Goal: Task Accomplishment & Management: Complete application form

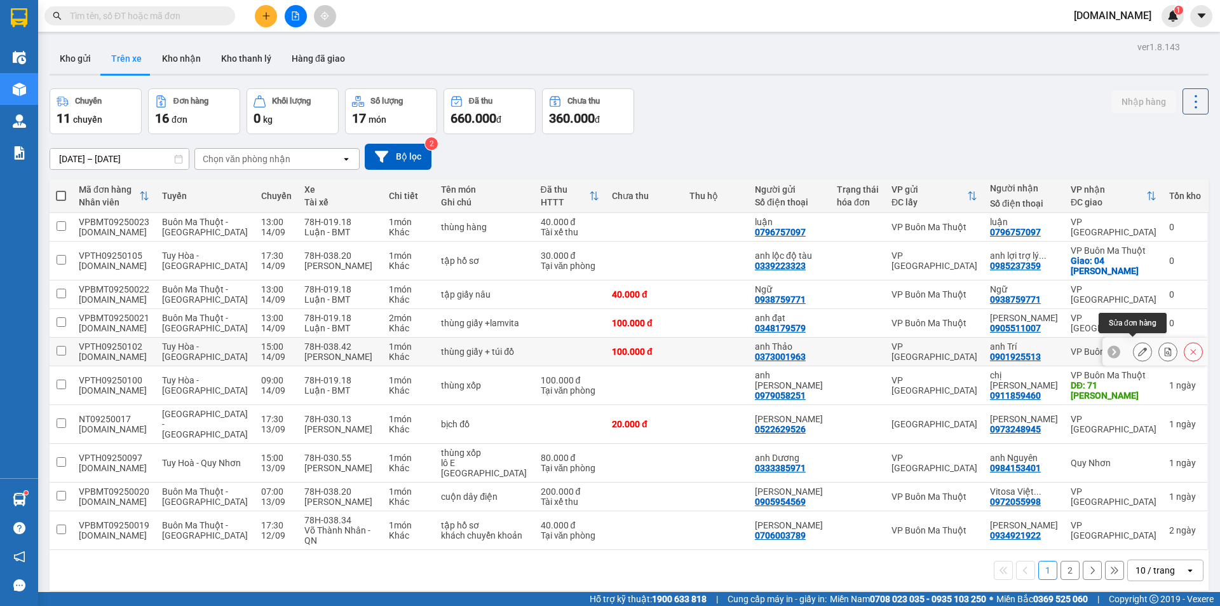
click at [1138, 347] on icon at bounding box center [1142, 351] width 9 height 9
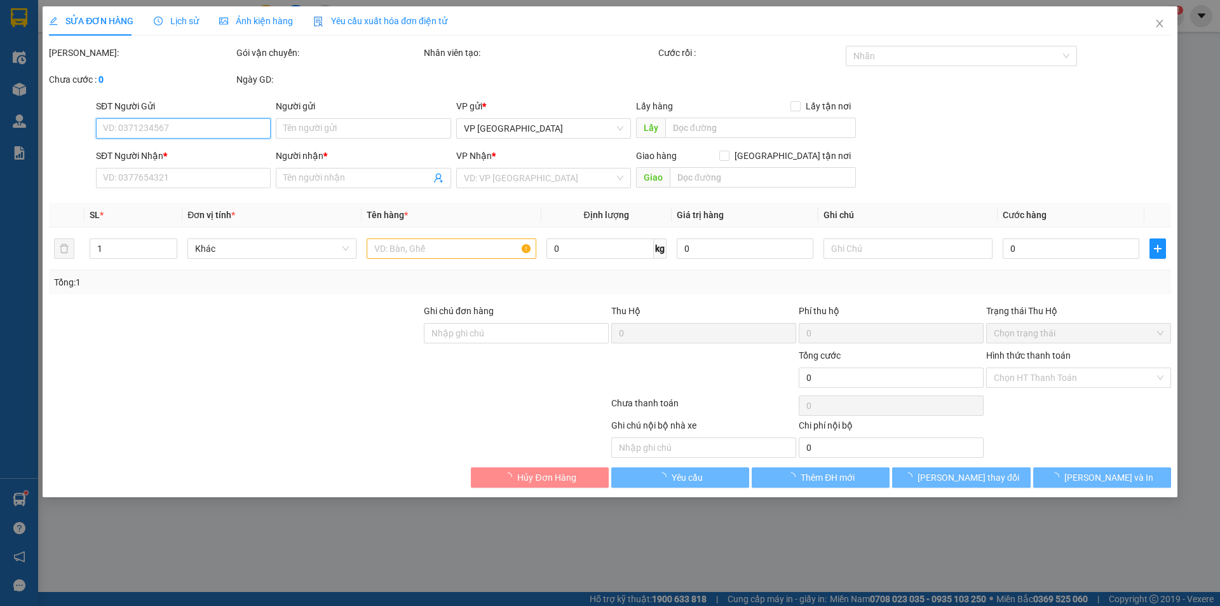
type input "0373001963"
type input "anh Thảo"
type input "0901925513"
type input "anh Trí"
type input "100.000"
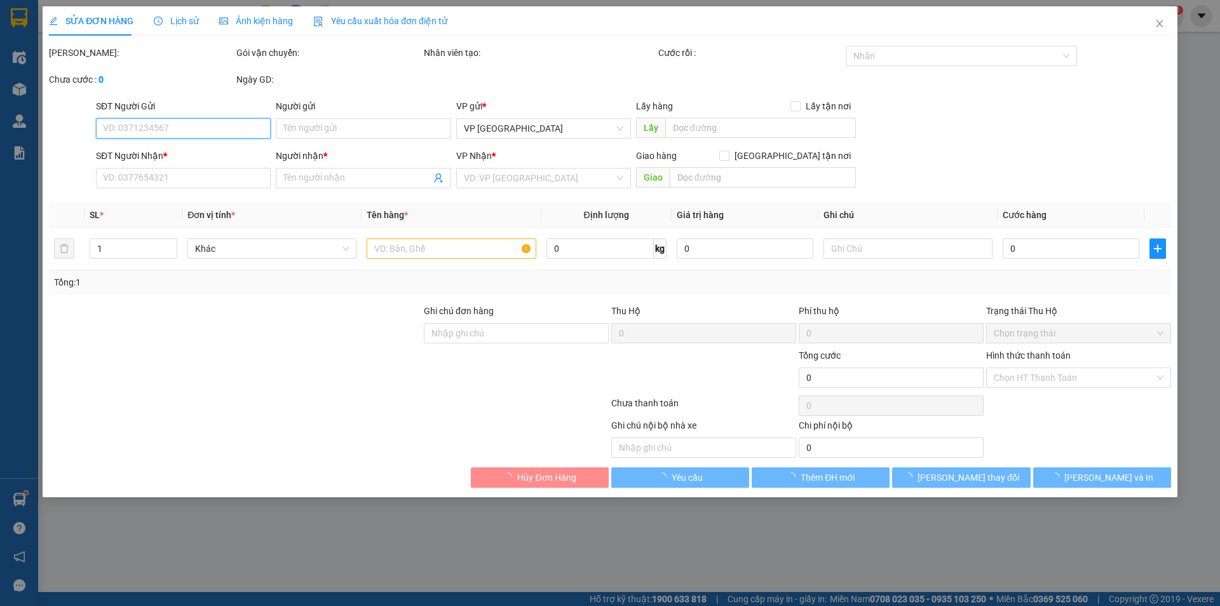
type input "100.000"
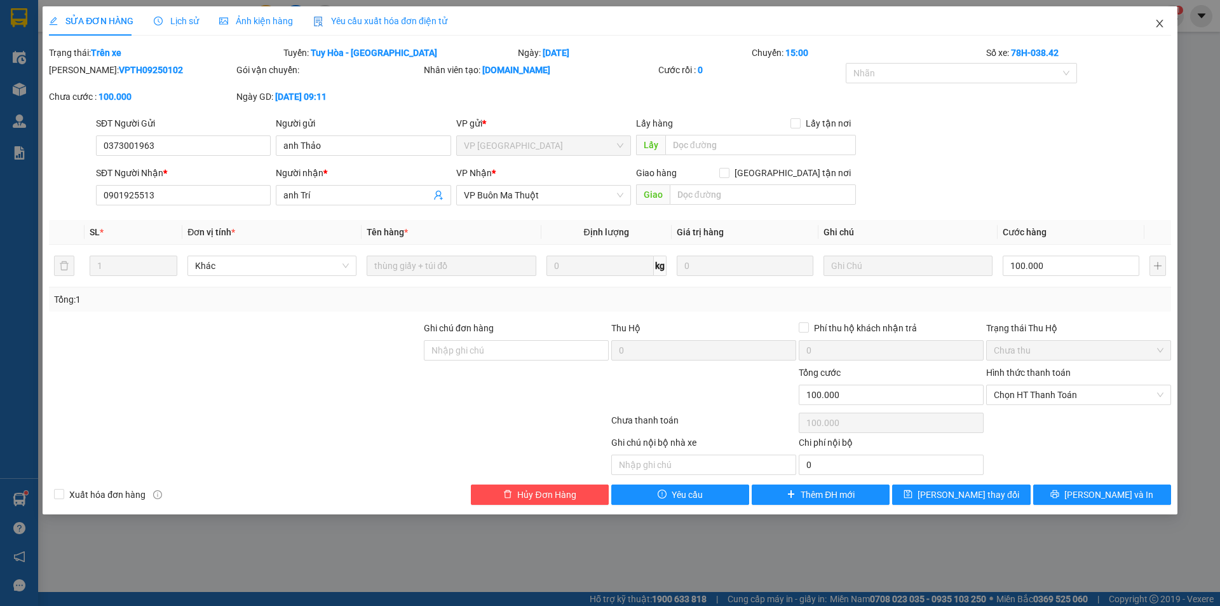
click at [1157, 24] on icon "close" at bounding box center [1160, 23] width 10 height 10
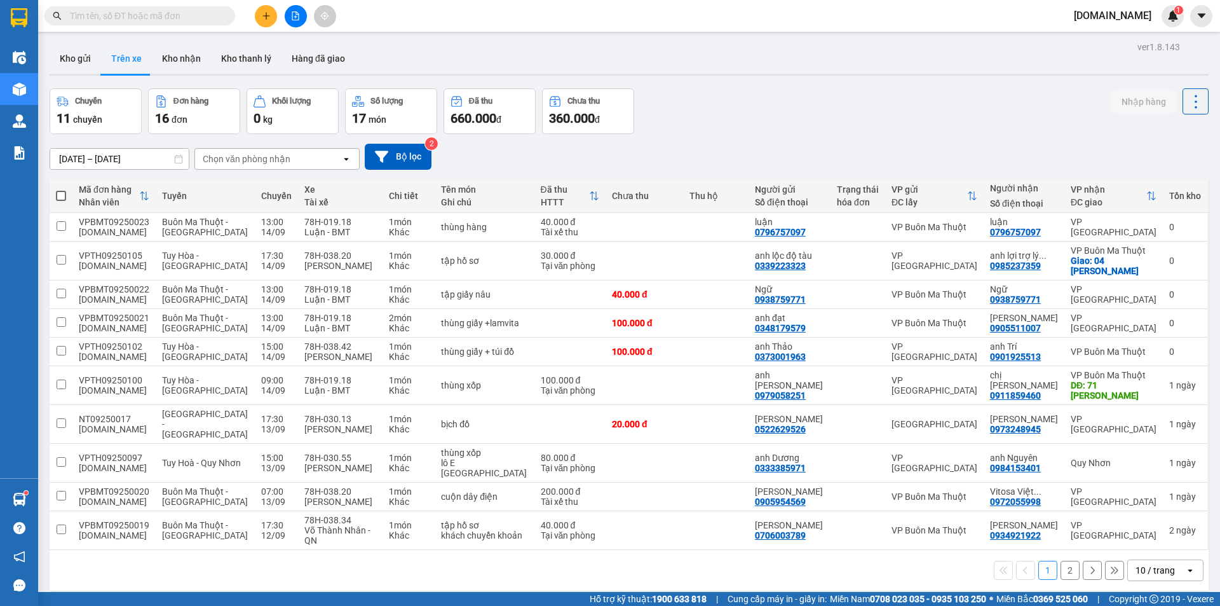
click at [634, 52] on div "Kho gửi Trên xe Kho nhận Kho thanh [PERSON_NAME] đã giao" at bounding box center [629, 60] width 1159 height 34
click at [1134, 341] on button at bounding box center [1143, 352] width 18 height 22
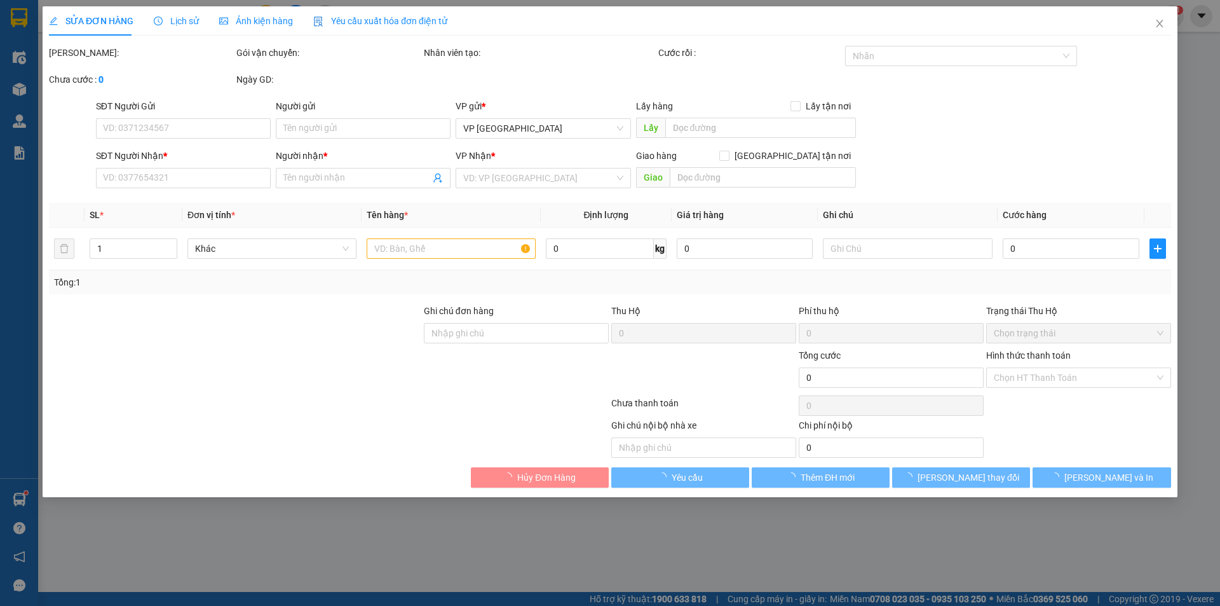
type input "0373001963"
type input "anh Thảo"
type input "0901925513"
type input "anh Trí"
type input "100.000"
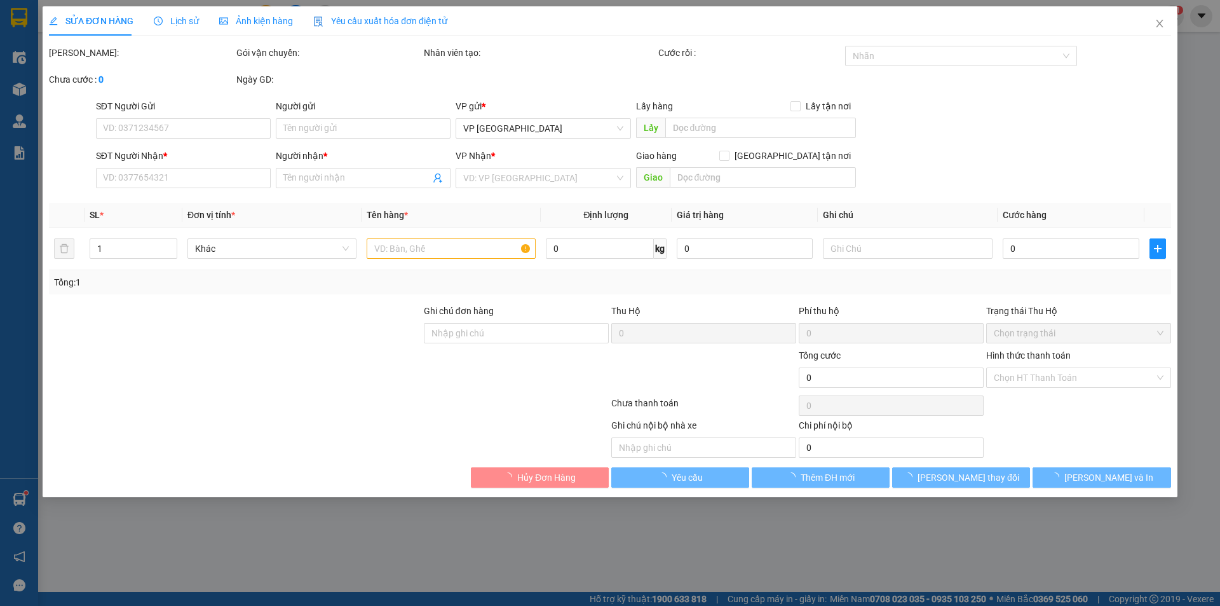
type input "100.000"
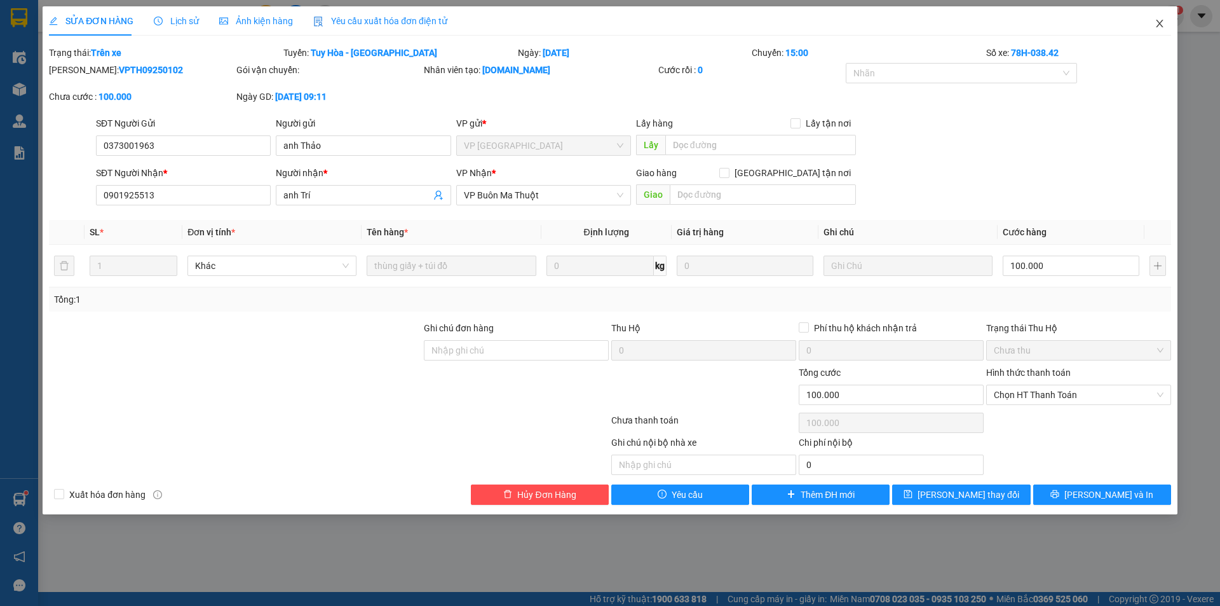
click at [1161, 21] on icon "close" at bounding box center [1160, 23] width 10 height 10
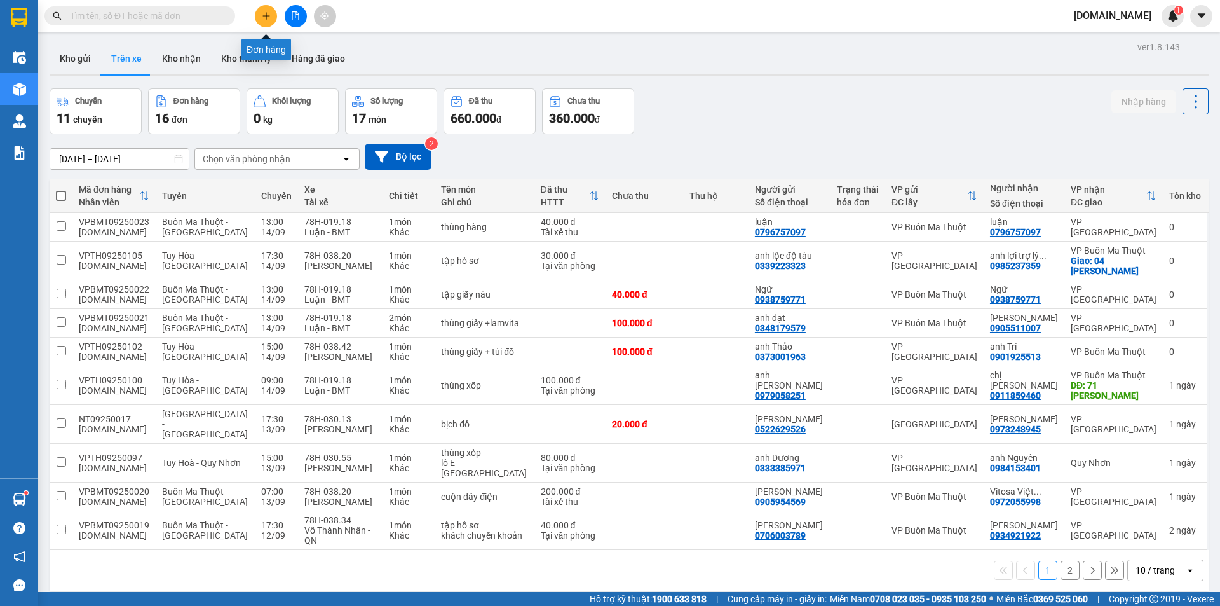
click at [266, 15] on icon "plus" at bounding box center [266, 15] width 1 height 7
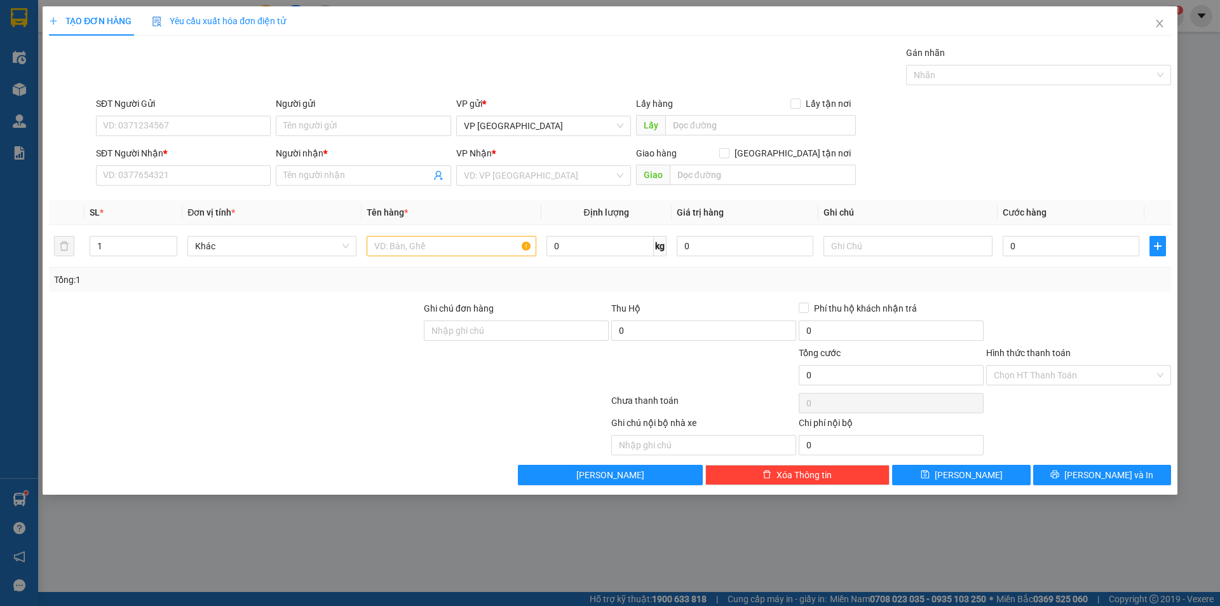
click at [208, 112] on div "SĐT Người Gửi" at bounding box center [183, 106] width 175 height 19
click at [554, 174] on input "search" at bounding box center [539, 175] width 151 height 19
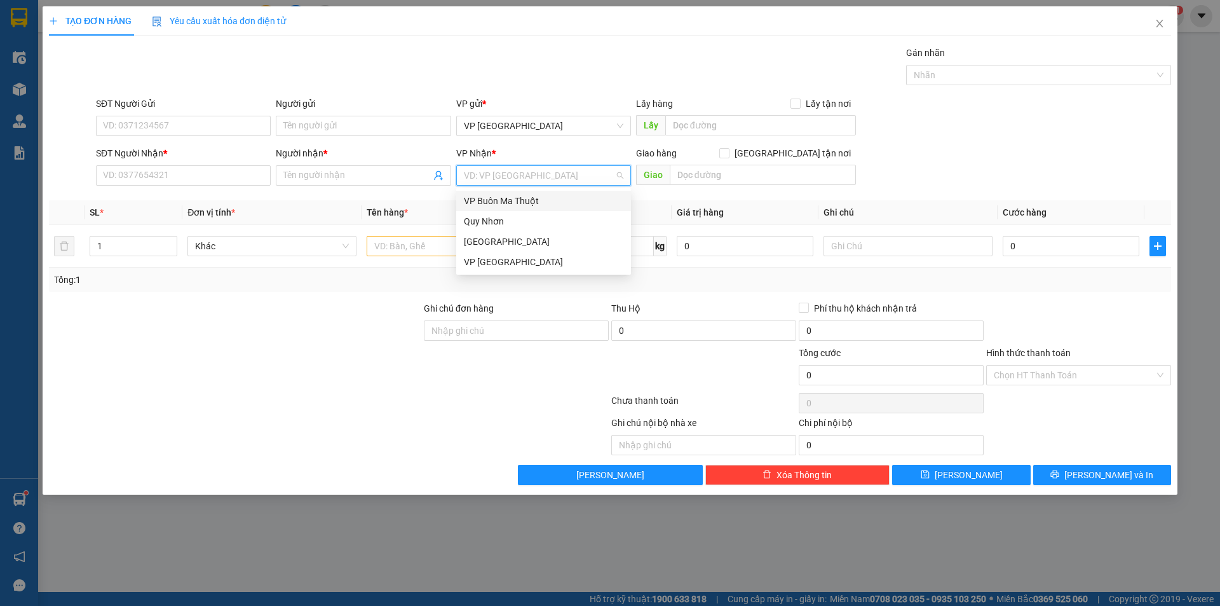
click at [525, 203] on div "VP Buôn Ma Thuột" at bounding box center [544, 201] width 160 height 14
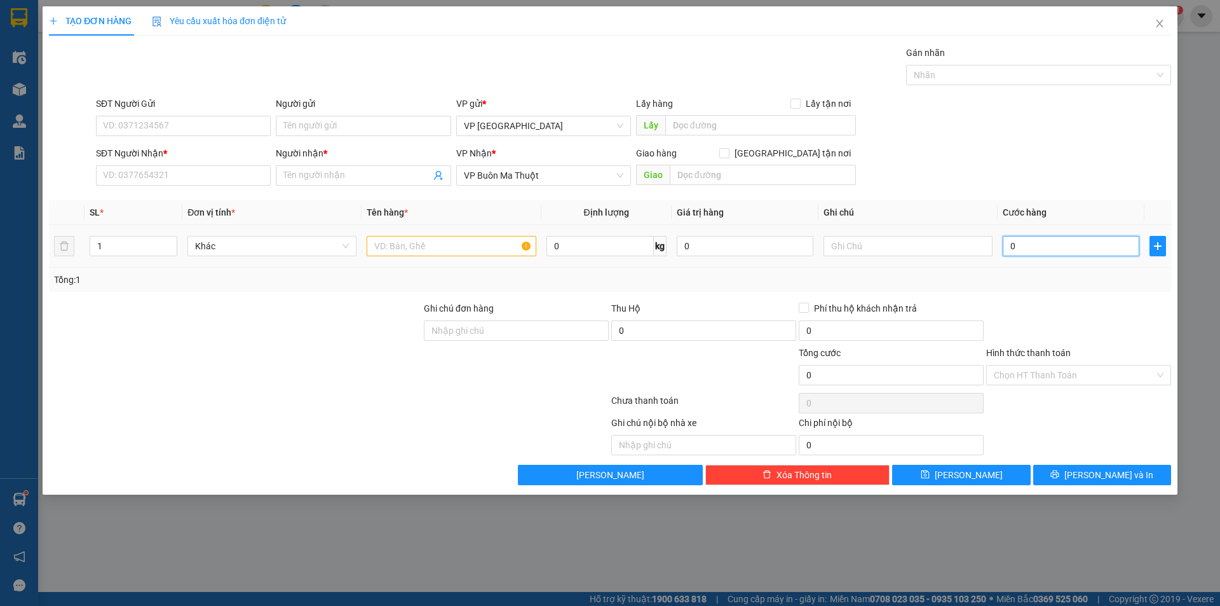
click at [1079, 250] on input "0" at bounding box center [1071, 246] width 137 height 20
type input "1"
type input "10"
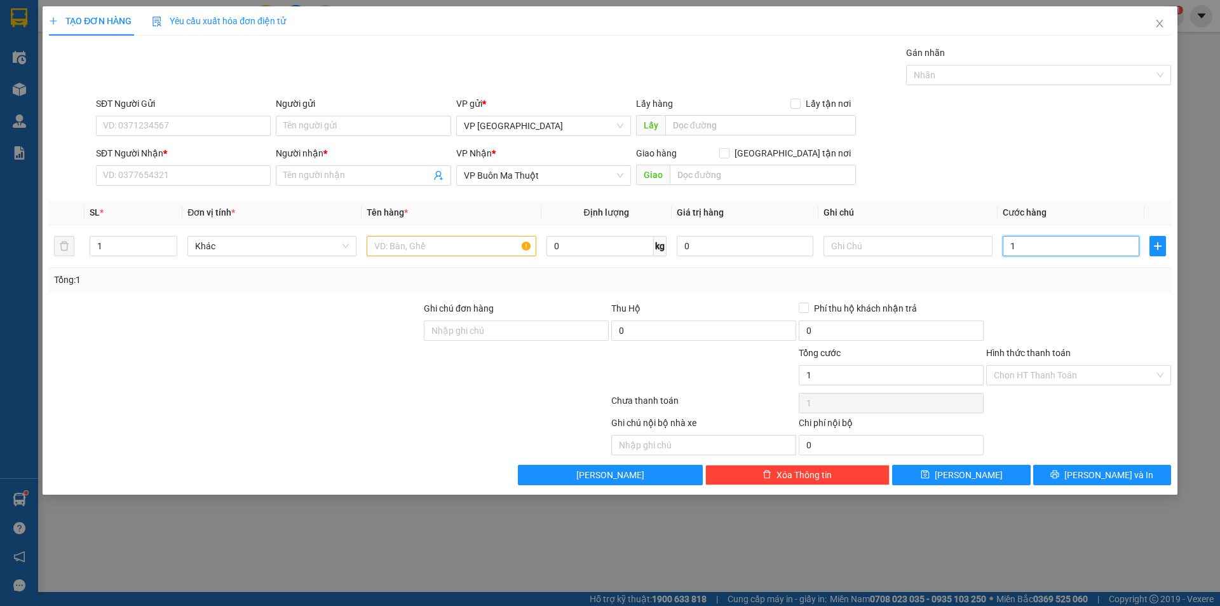
type input "10"
type input "100"
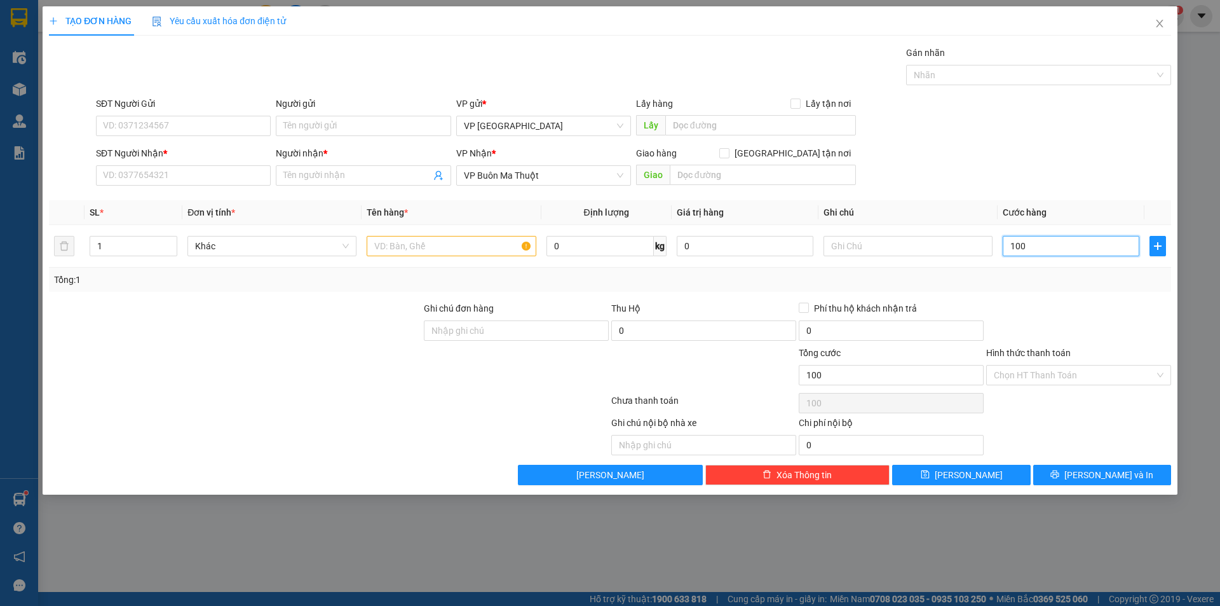
type input "1.000"
type input "10.000"
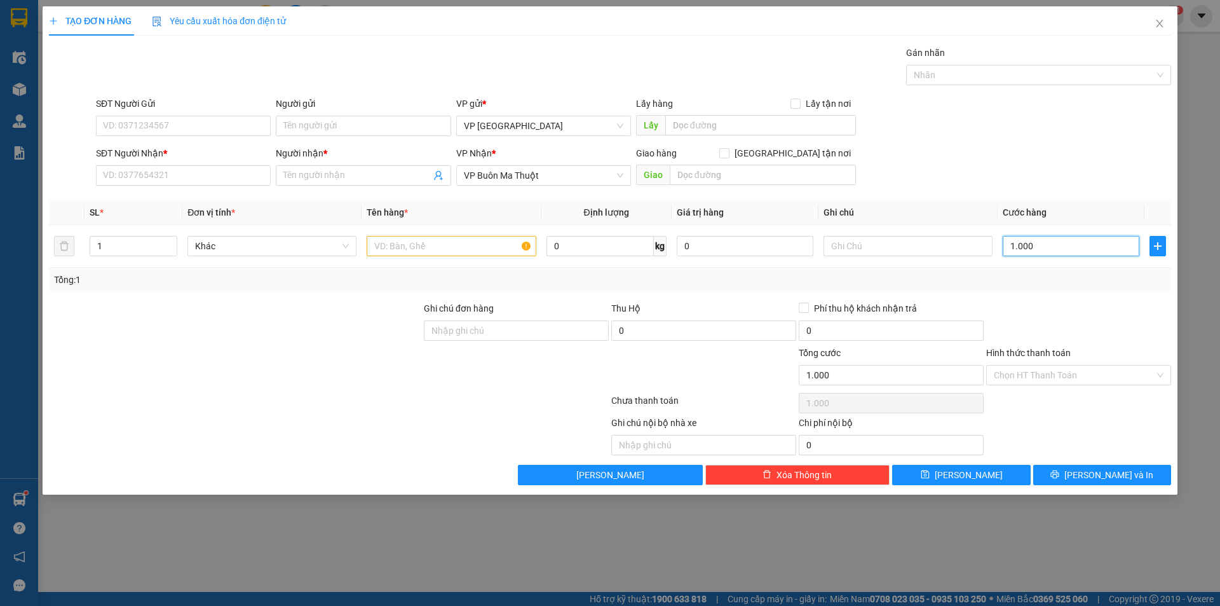
type input "10.000"
type input "100.000"
type input "1.000.000"
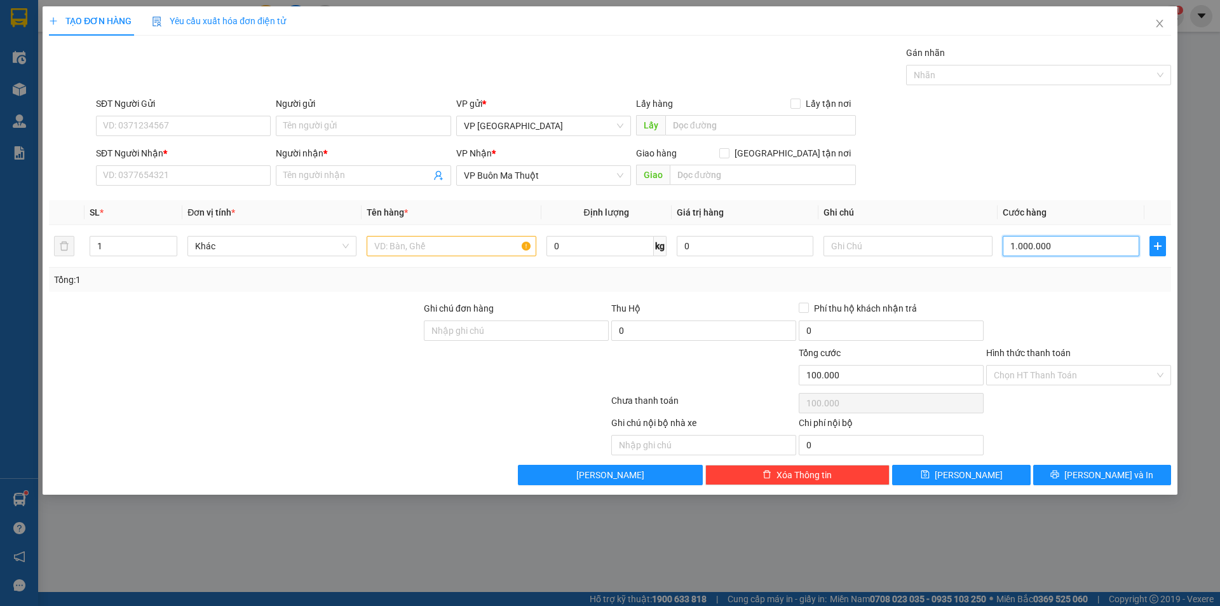
type input "1.000.000"
type input "100.000"
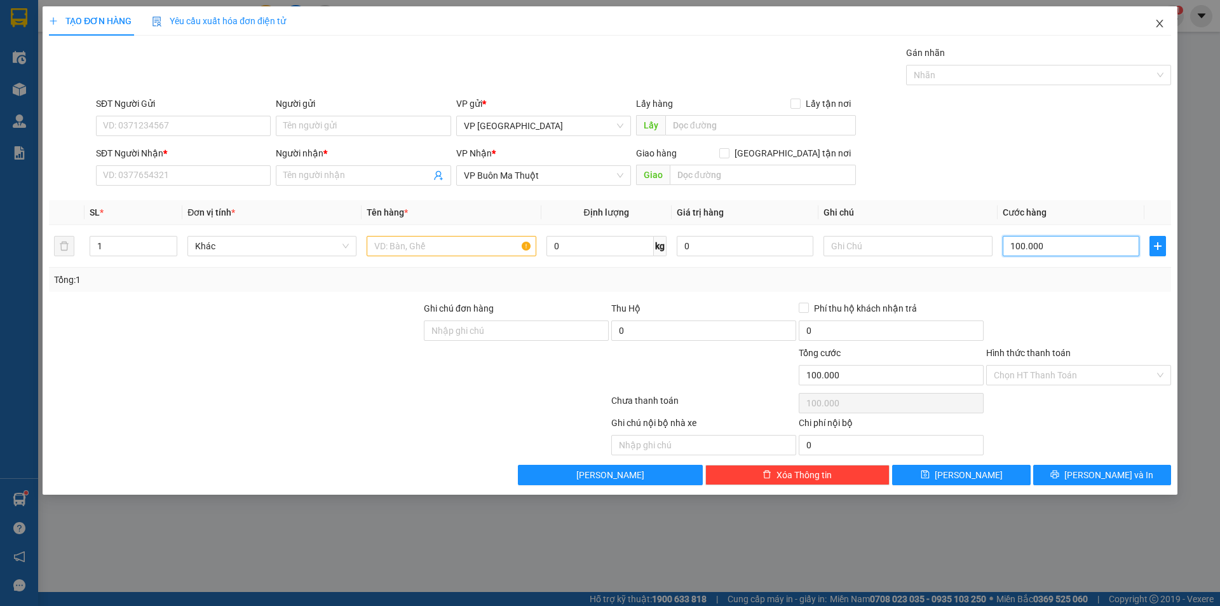
type input "100.000"
click at [1169, 24] on span "Close" at bounding box center [1160, 24] width 36 height 36
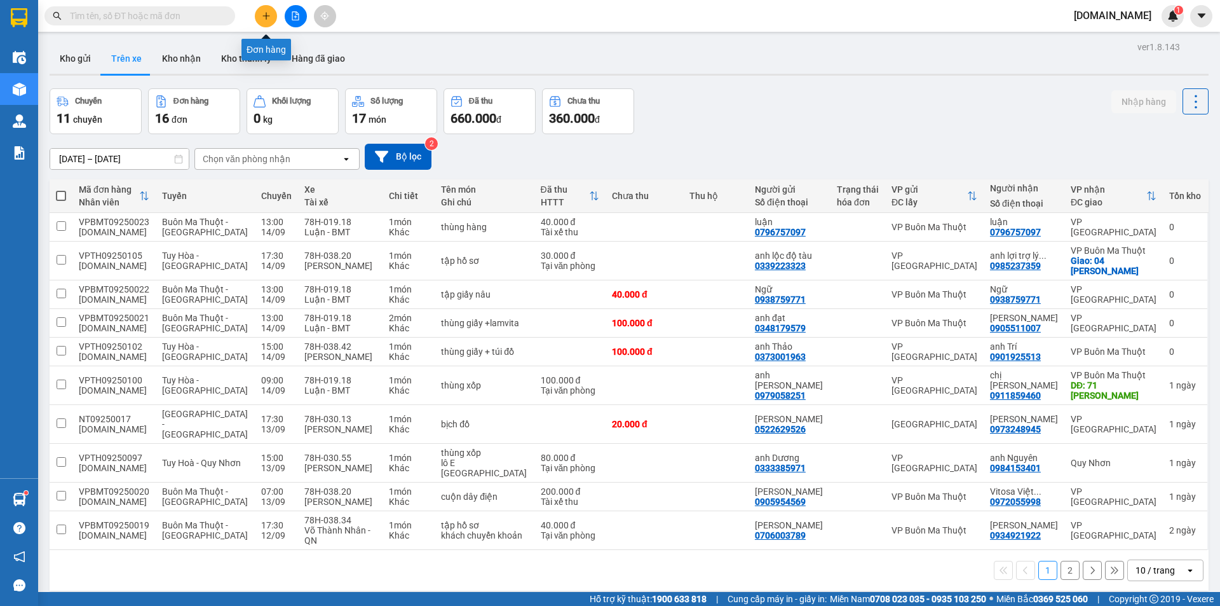
click at [267, 15] on icon "plus" at bounding box center [266, 15] width 9 height 9
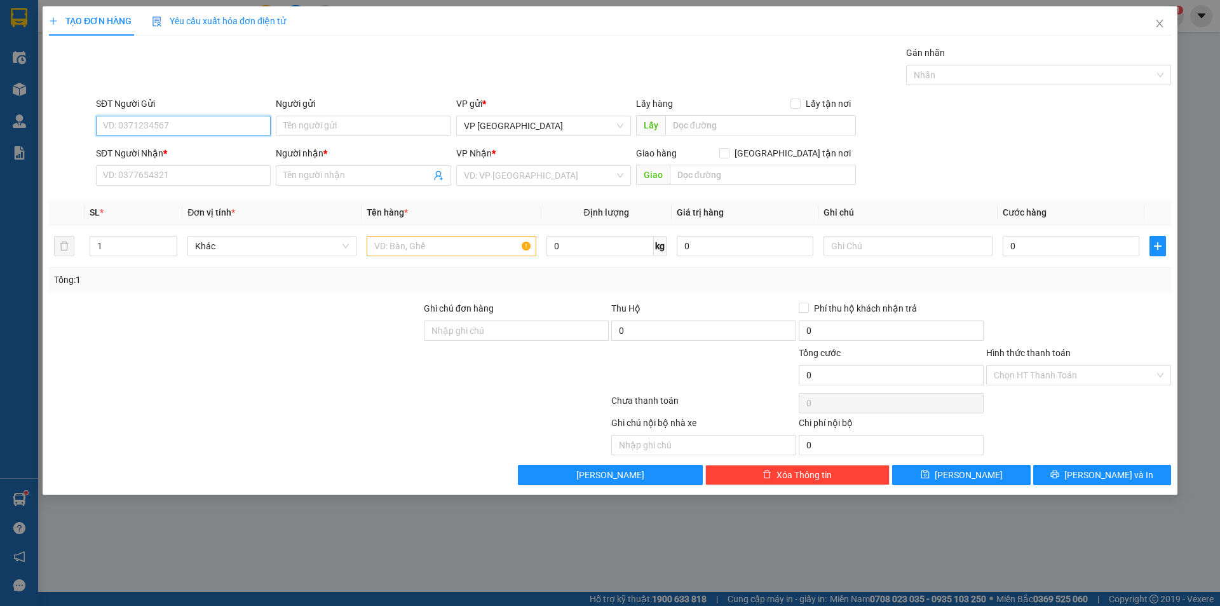
click at [240, 124] on input "SĐT Người Gửi" at bounding box center [183, 126] width 175 height 20
click at [219, 126] on input "SĐT Người Gửi" at bounding box center [183, 126] width 175 height 20
type input "0968041241"
click at [313, 129] on input "Người gửi" at bounding box center [363, 126] width 175 height 20
type input "chị lành"
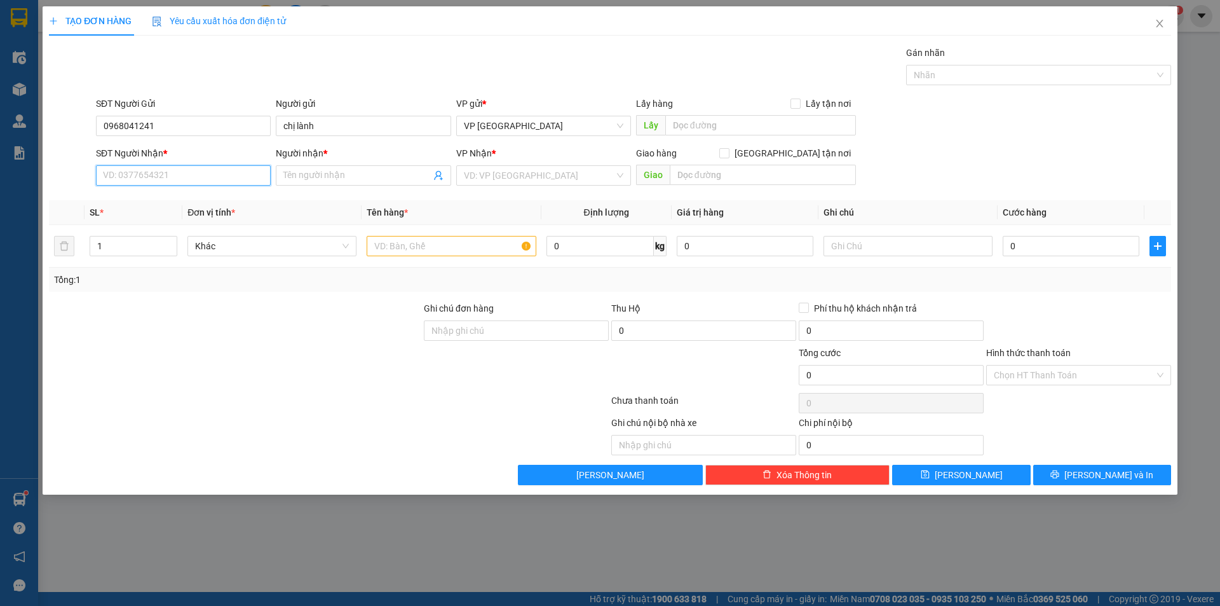
click at [179, 166] on input "SĐT Người Nhận *" at bounding box center [183, 175] width 175 height 20
click at [121, 120] on input "0968041241" at bounding box center [183, 126] width 175 height 20
click at [150, 174] on input "SĐT Người Nhận *" at bounding box center [183, 175] width 175 height 20
paste input "0968041241"
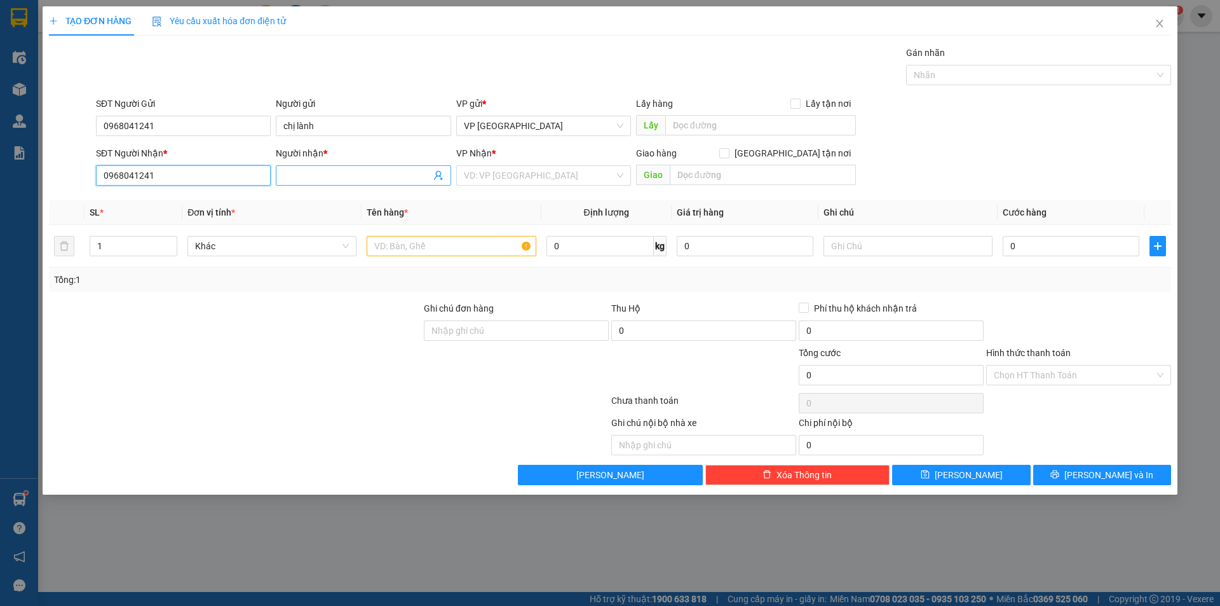
type input "0968041241"
click at [338, 174] on input "Người nhận *" at bounding box center [356, 175] width 147 height 14
click at [212, 172] on input "0968041241" at bounding box center [183, 175] width 175 height 20
click at [178, 201] on div "0968041241 - khách nhận" at bounding box center [184, 201] width 160 height 14
type input "khách nhận"
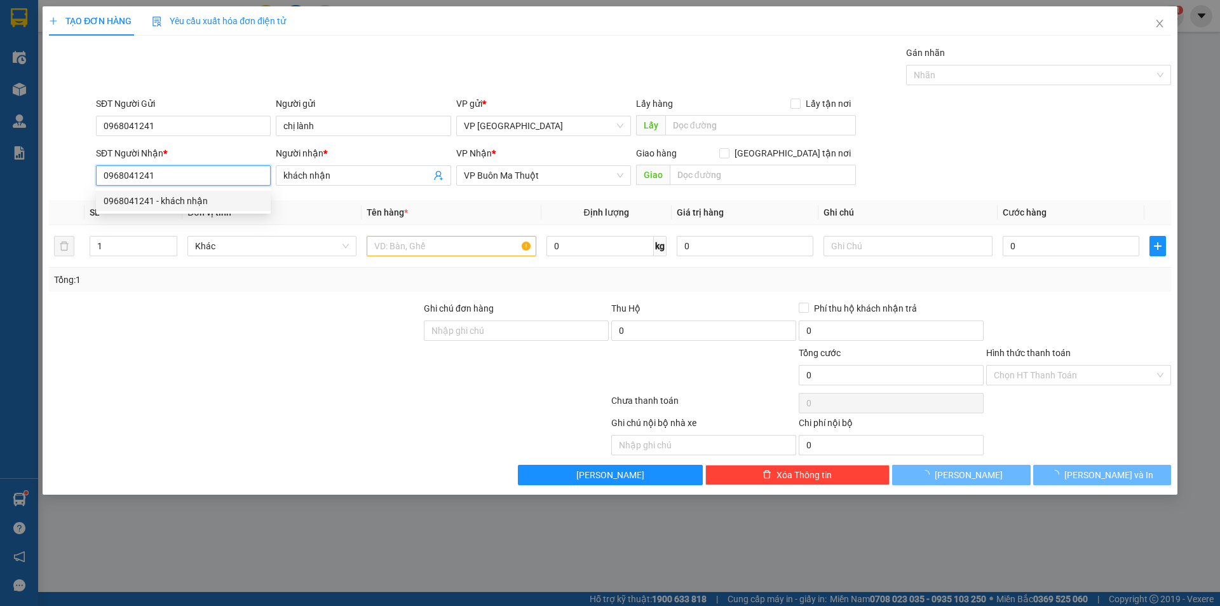
type input "250.000"
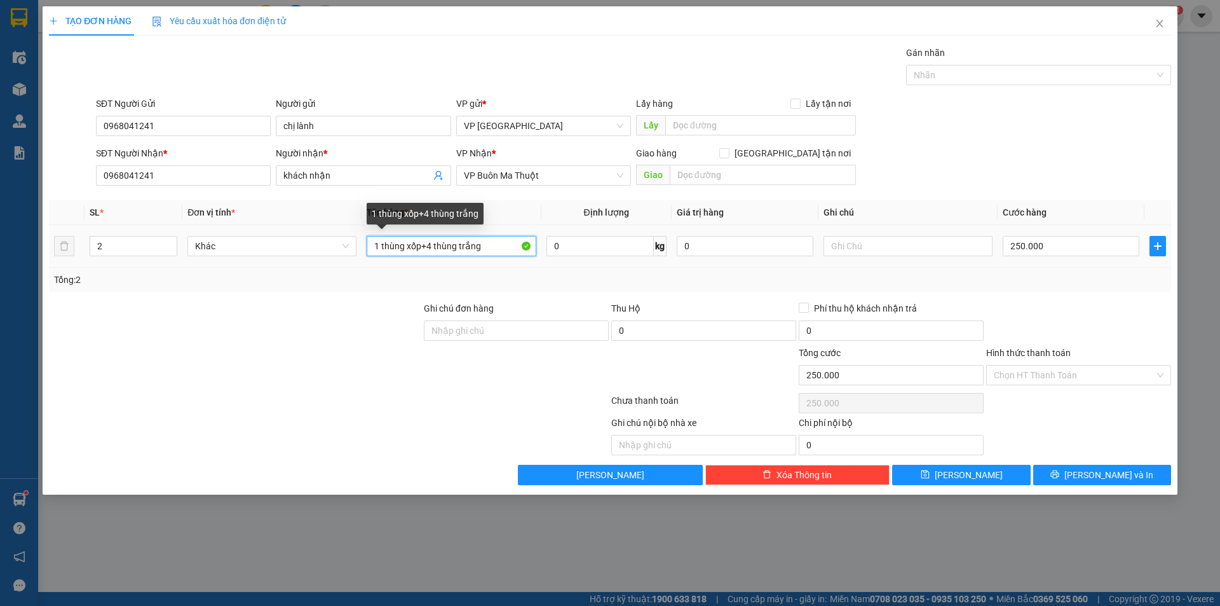
click at [492, 248] on input "1 thùng xốp+4 thùng trắng" at bounding box center [451, 246] width 169 height 20
type input "1 thùng xốp"
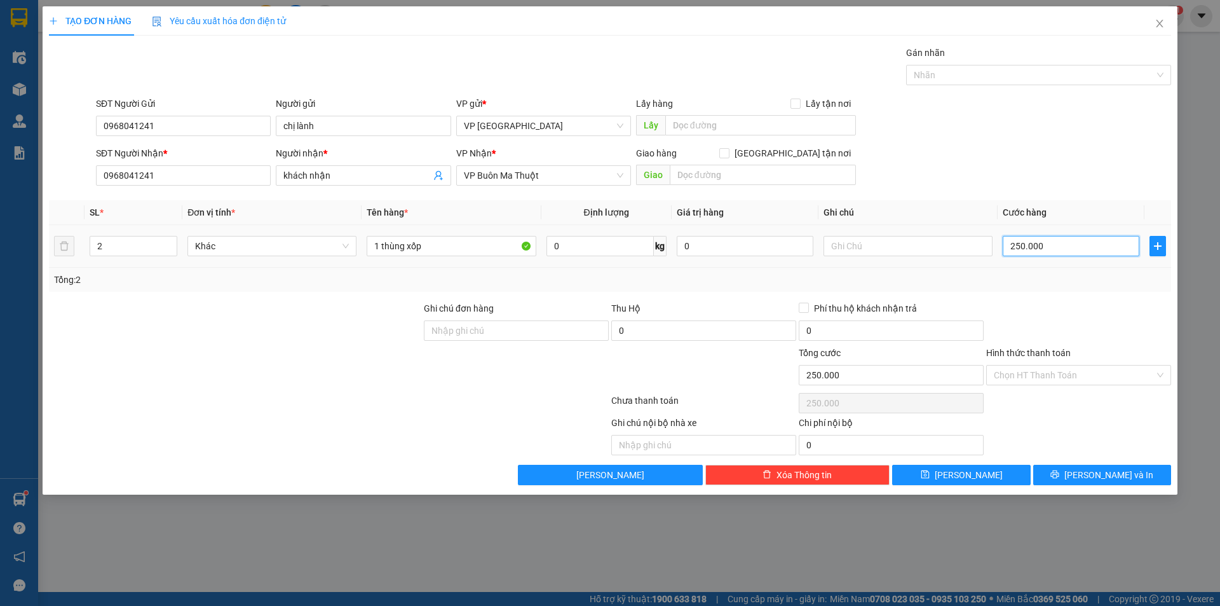
click at [1041, 244] on input "250.000" at bounding box center [1071, 246] width 137 height 20
type input "0"
type input "1"
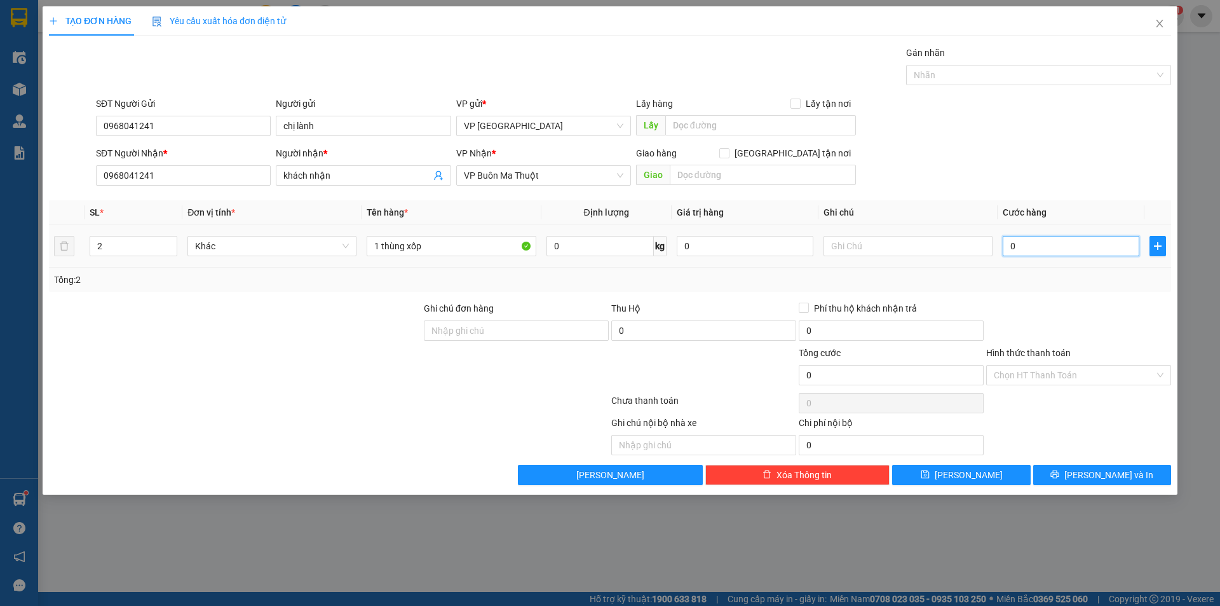
type input "1"
type input "01"
type input "10"
type input "0.100"
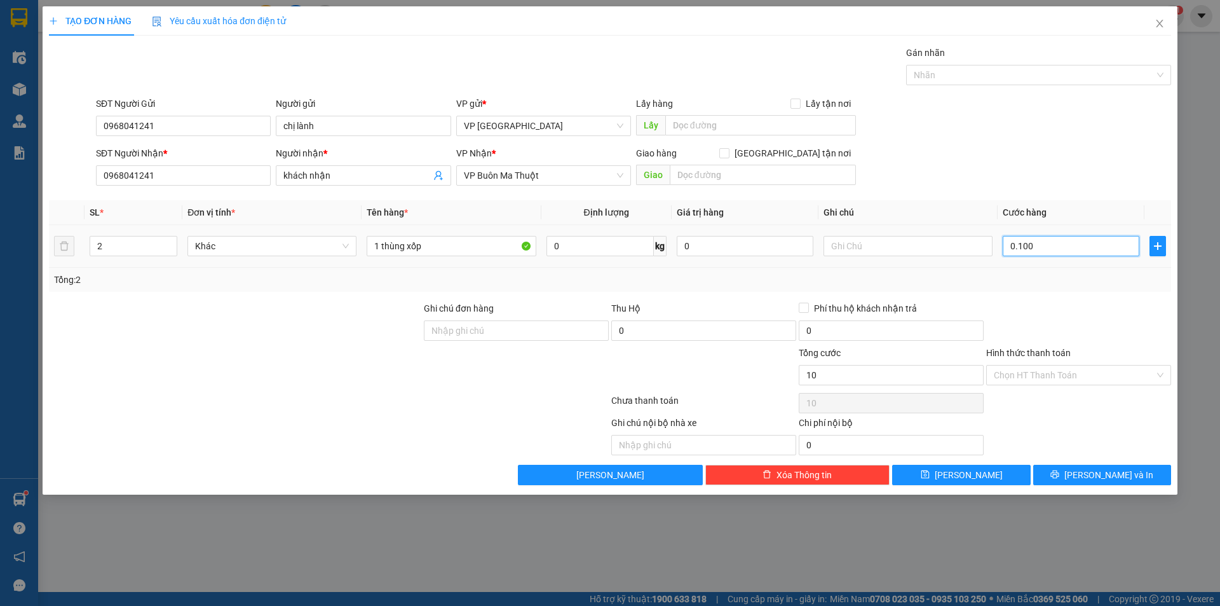
type input "100"
type input "1.000"
type input "010.000"
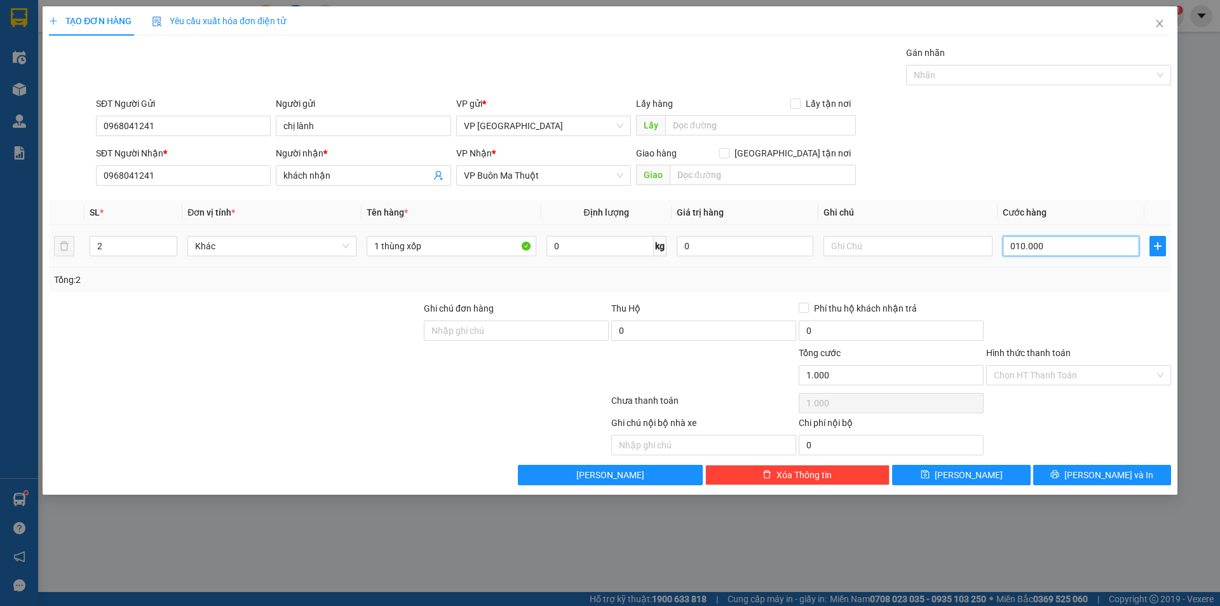
type input "10.000"
type input "0.100.000"
type input "100.000"
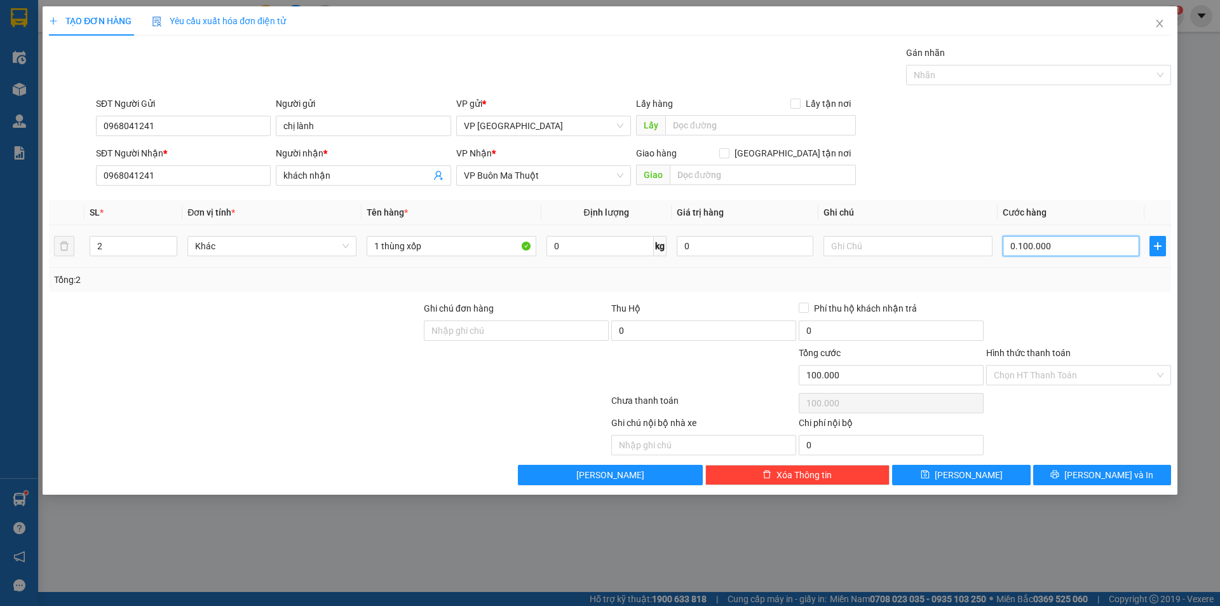
click at [1014, 247] on input "0.100.000" at bounding box center [1071, 246] width 137 height 20
type input "100.000"
click at [1029, 381] on input "Hình thức thanh toán" at bounding box center [1074, 374] width 161 height 19
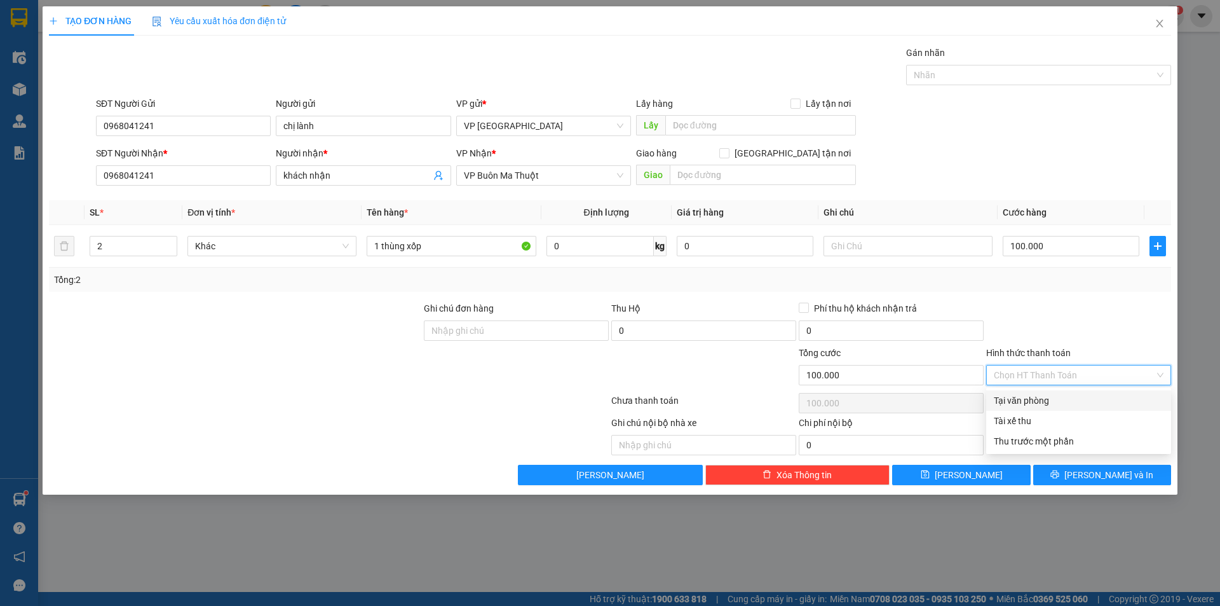
click at [1030, 377] on input "Hình thức thanh toán" at bounding box center [1074, 374] width 161 height 19
click at [1063, 366] on input "Hình thức thanh toán" at bounding box center [1074, 374] width 161 height 19
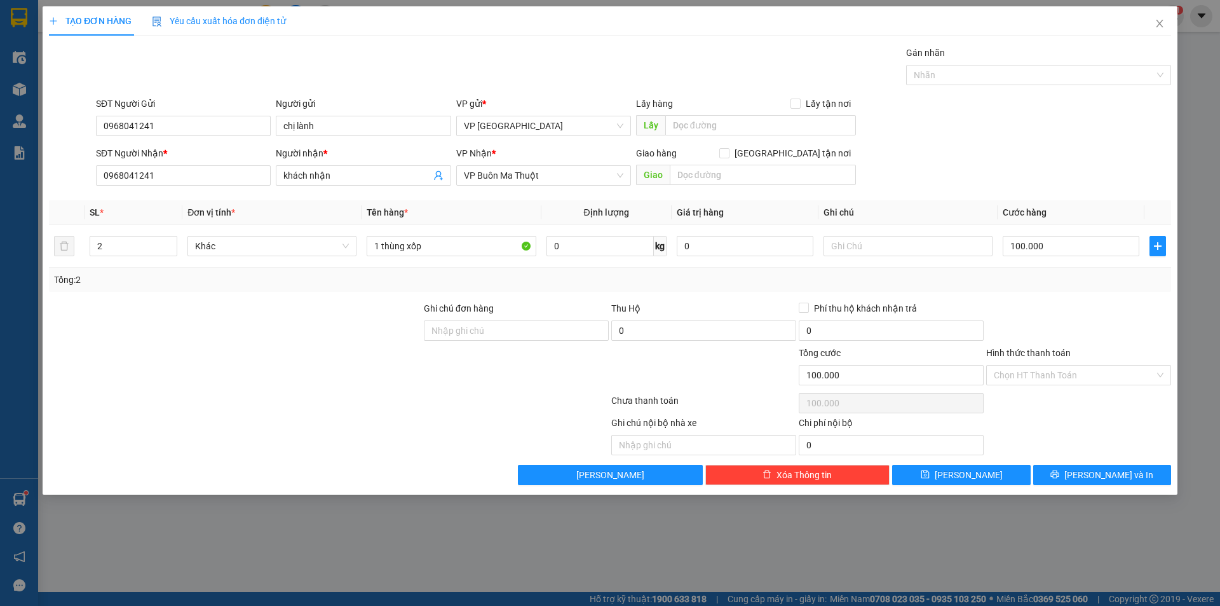
click at [1037, 340] on div at bounding box center [1078, 323] width 187 height 44
click at [1065, 373] on input "Hình thức thanh toán" at bounding box center [1074, 374] width 161 height 19
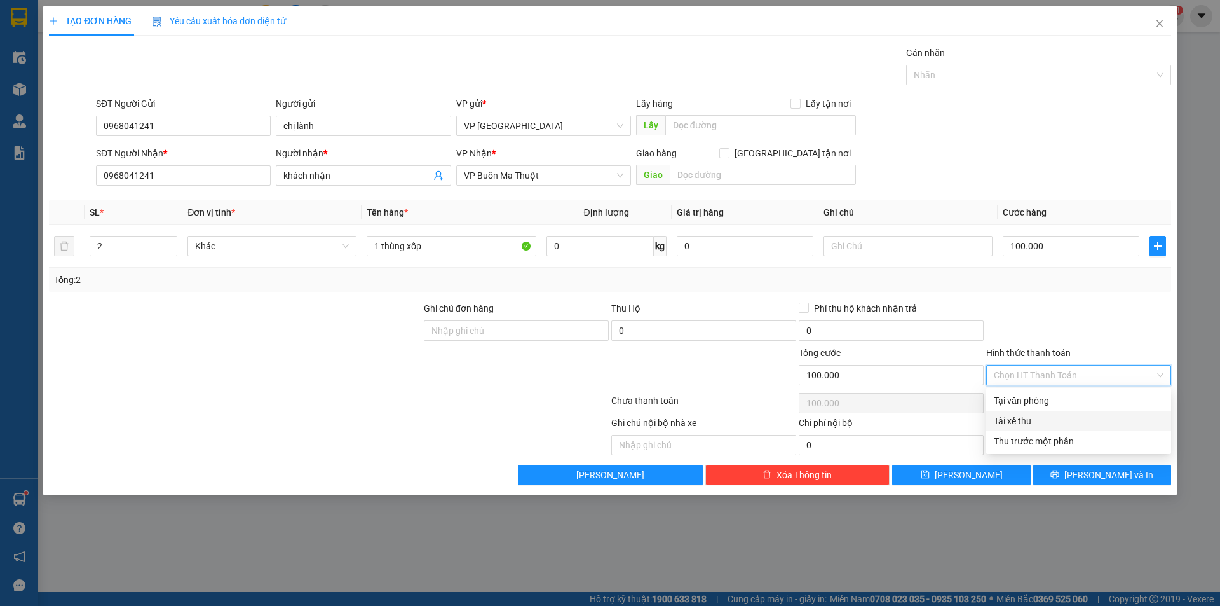
click at [1055, 419] on div "Tài xế thu" at bounding box center [1079, 421] width 170 height 14
type input "0"
click at [1059, 367] on span "Tài xế thu" at bounding box center [1079, 374] width 170 height 19
click at [1044, 376] on span "Tài xế thu" at bounding box center [1079, 374] width 170 height 19
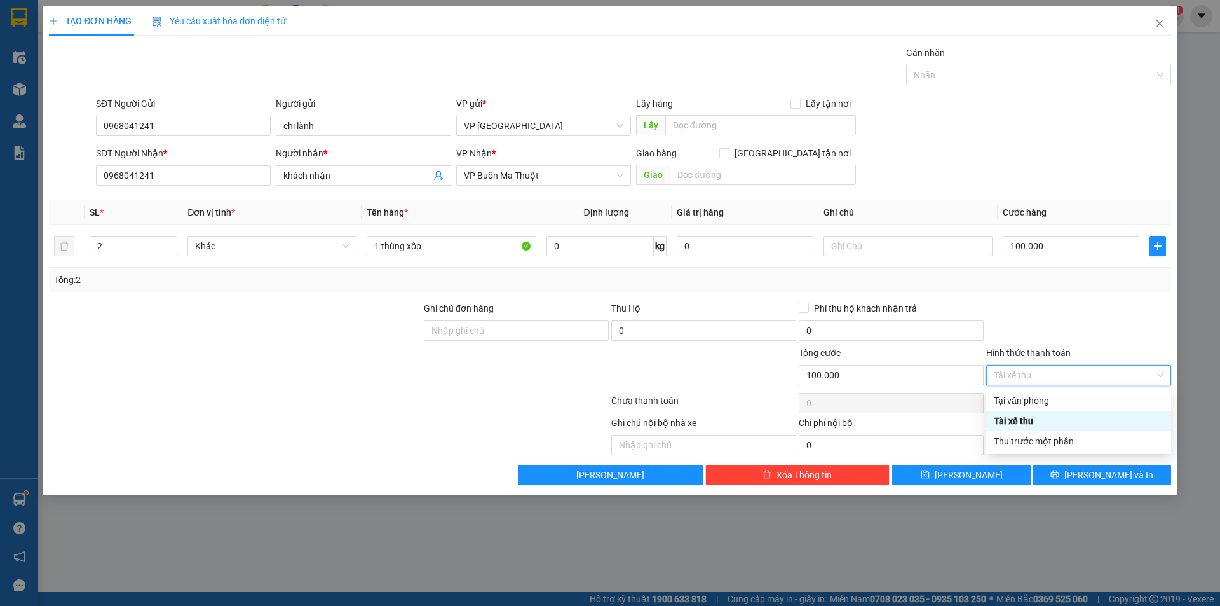
click at [1067, 420] on div "Tài xế thu" at bounding box center [1079, 421] width 170 height 14
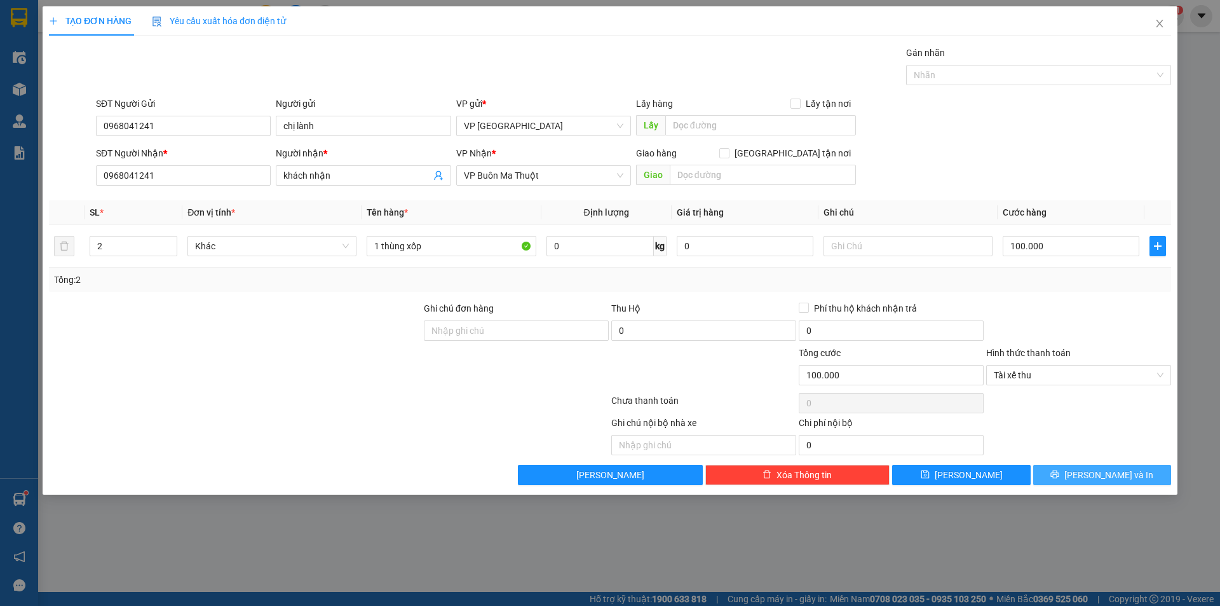
click at [1072, 470] on button "[PERSON_NAME] và In" at bounding box center [1102, 475] width 138 height 20
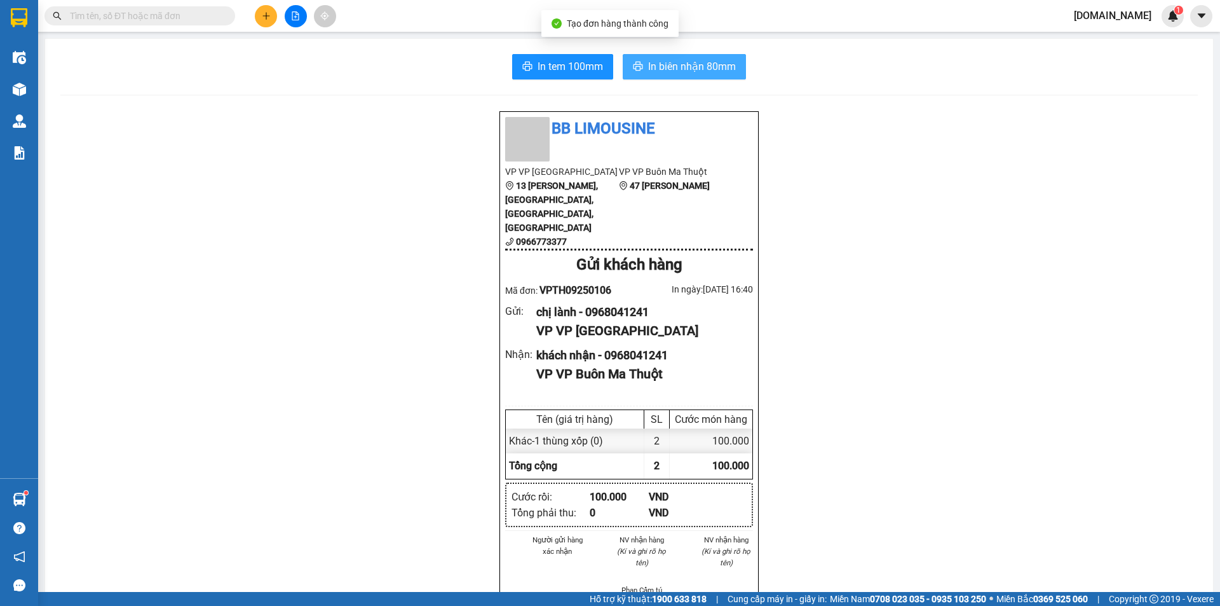
click at [665, 63] on span "In biên nhận 80mm" at bounding box center [692, 66] width 88 height 16
click at [679, 68] on span "In biên nhận 80mm" at bounding box center [692, 66] width 88 height 16
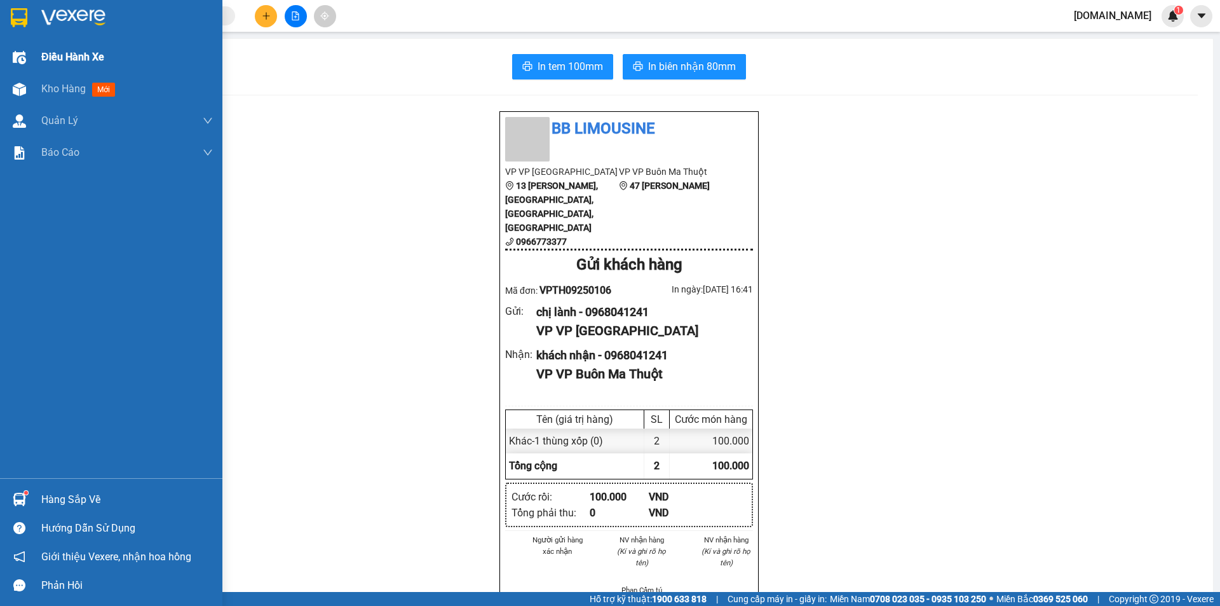
click at [15, 50] on div at bounding box center [19, 57] width 22 height 22
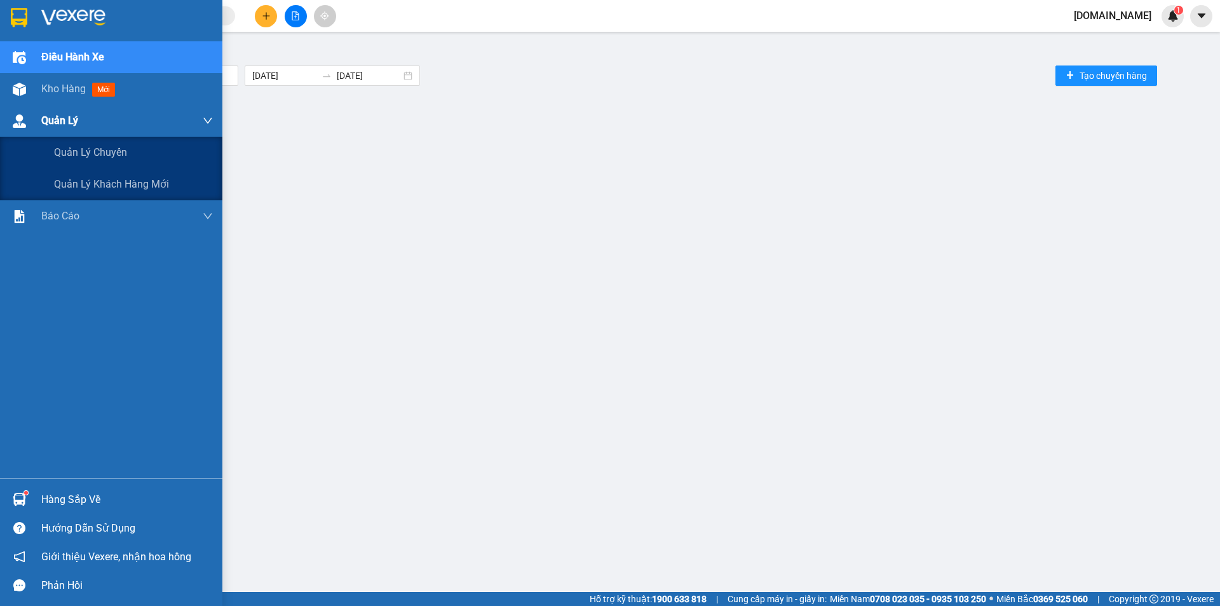
click at [25, 106] on div "Quản Lý" at bounding box center [111, 121] width 222 height 32
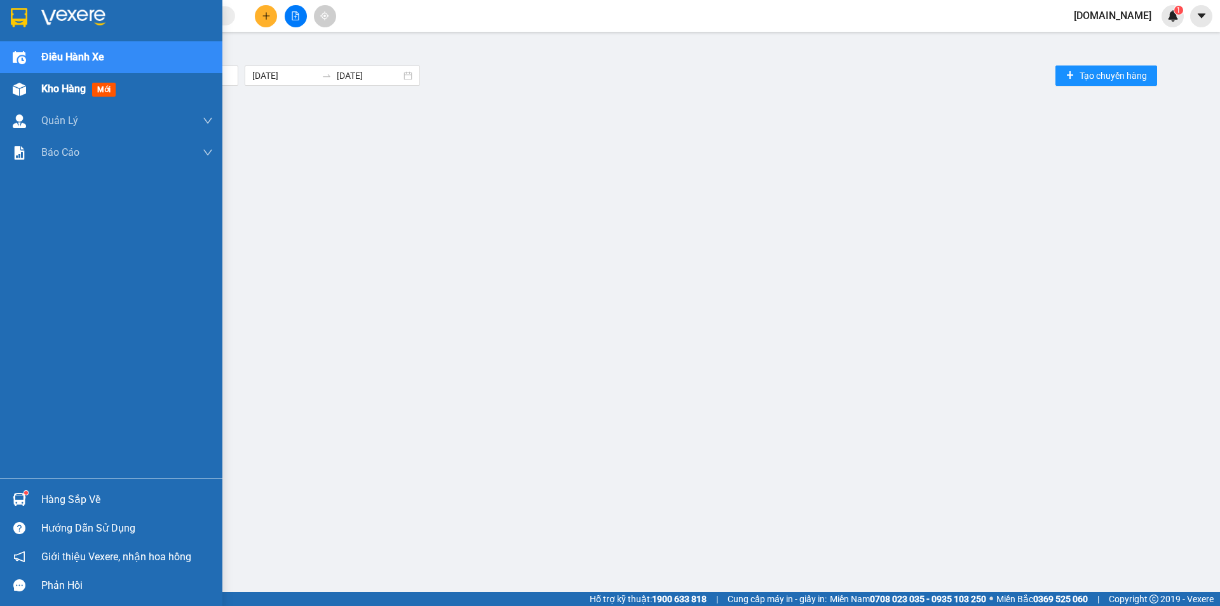
click at [25, 93] on img at bounding box center [19, 89] width 13 height 13
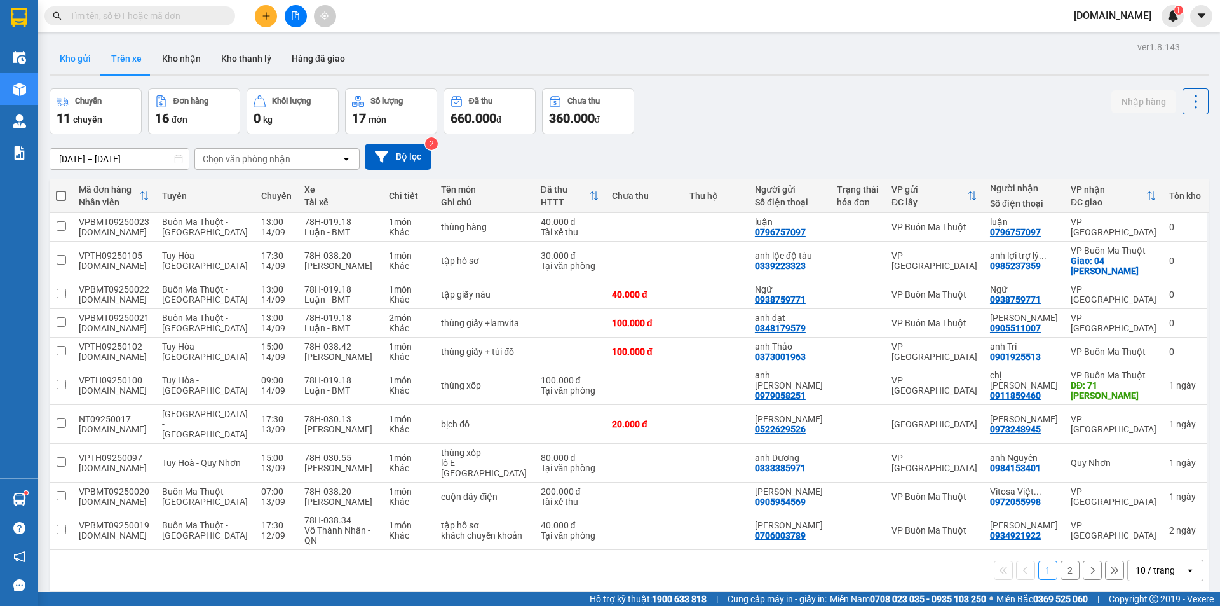
click at [68, 69] on button "Kho gửi" at bounding box center [75, 58] width 51 height 31
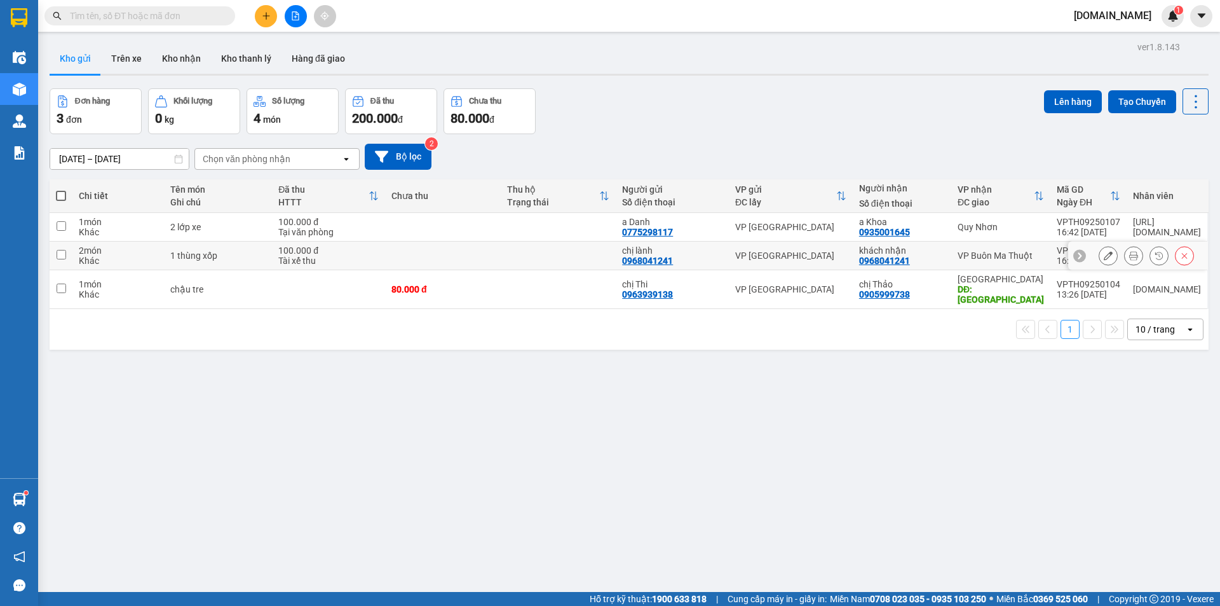
click at [57, 255] on input "checkbox" at bounding box center [62, 255] width 10 height 10
checkbox input "true"
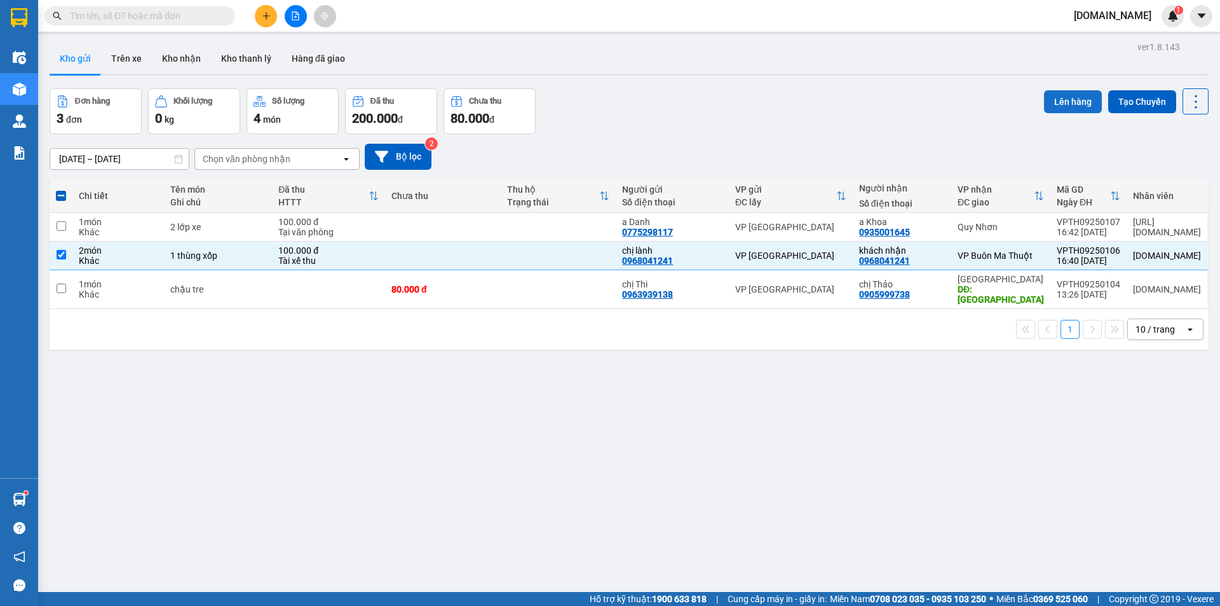
click at [1051, 99] on button "Lên hàng" at bounding box center [1073, 101] width 58 height 23
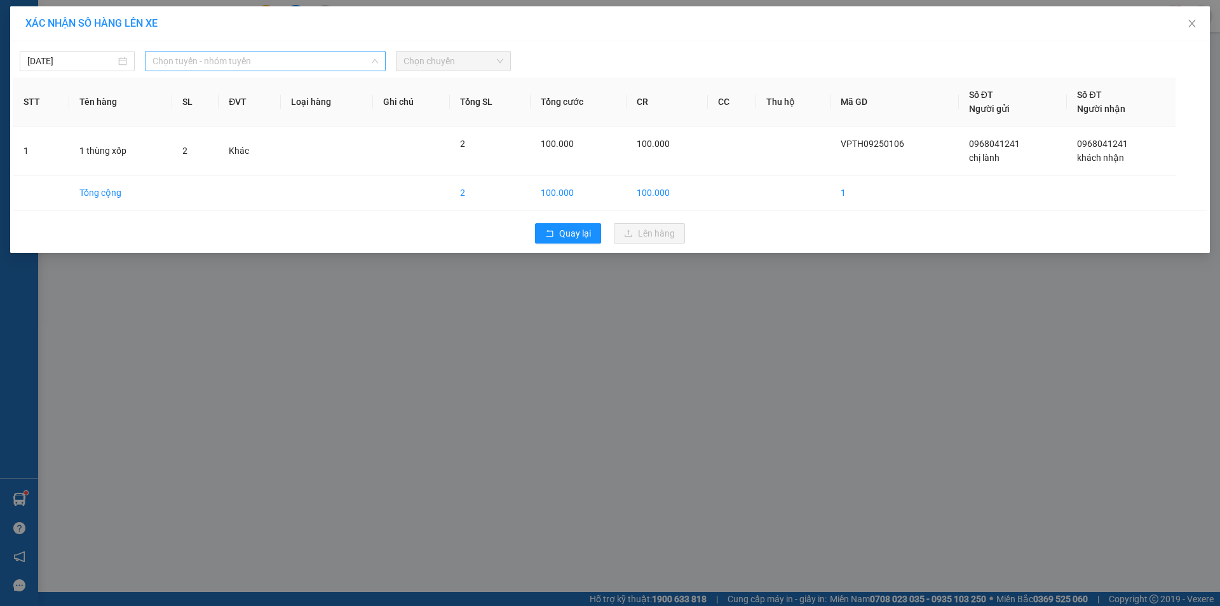
click at [259, 65] on span "Chọn tuyến - nhóm tuyến" at bounding box center [266, 60] width 226 height 19
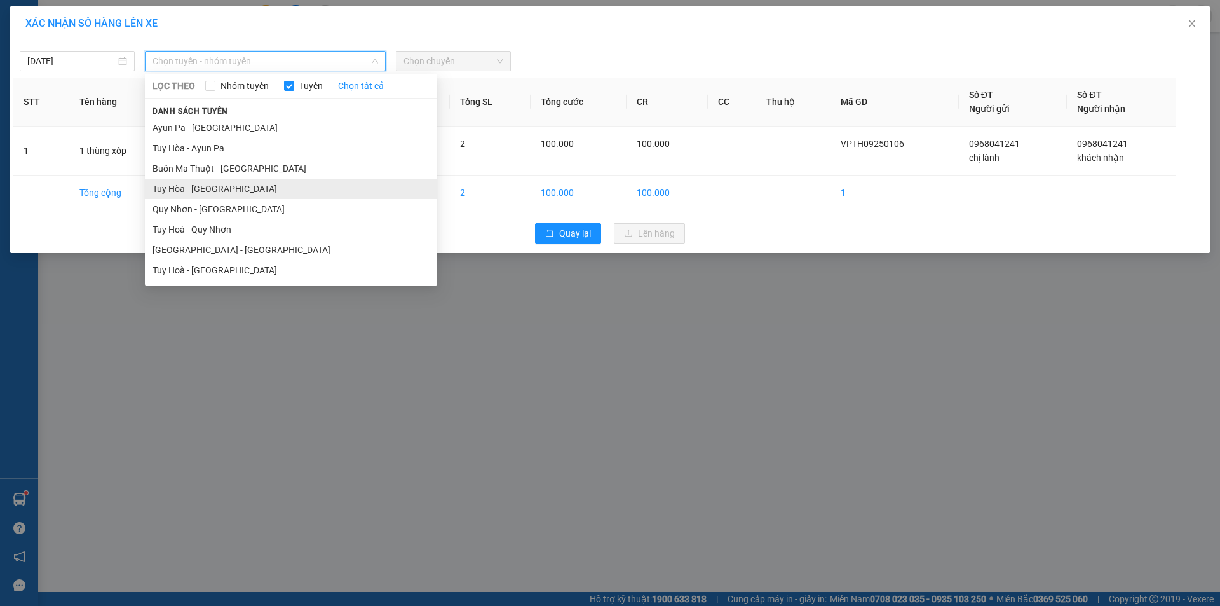
click at [243, 193] on li "Tuy Hòa - [GEOGRAPHIC_DATA]" at bounding box center [291, 189] width 292 height 20
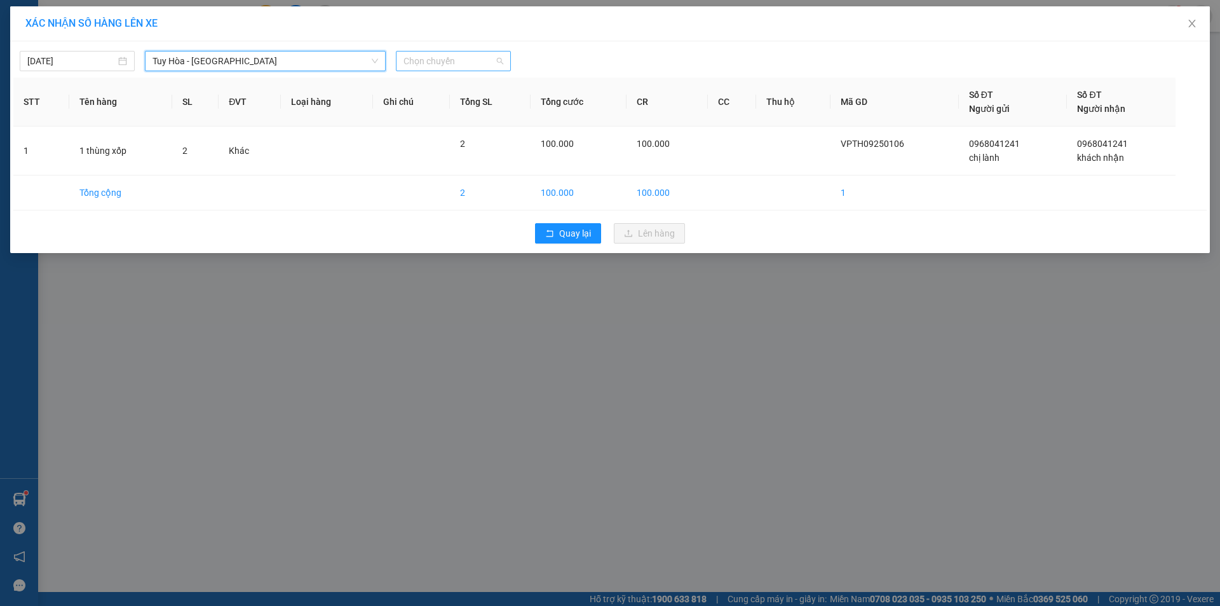
click at [439, 68] on span "Chọn chuyến" at bounding box center [454, 60] width 100 height 19
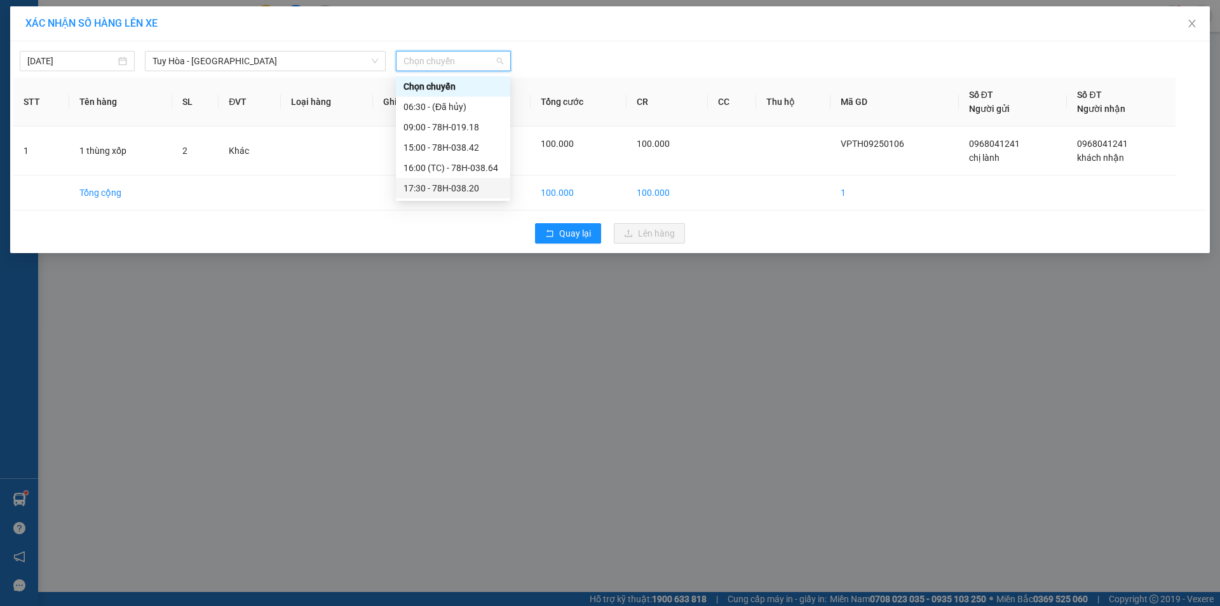
click at [412, 186] on div "17:30 - 78H-038.20" at bounding box center [453, 188] width 99 height 14
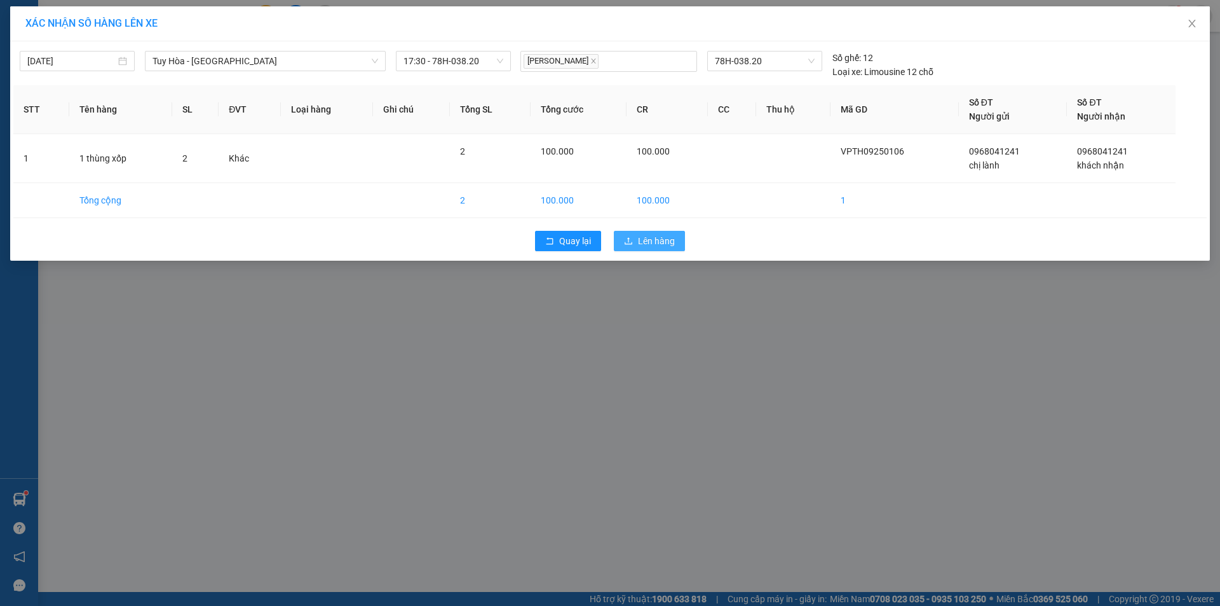
click at [661, 236] on span "Lên hàng" at bounding box center [656, 241] width 37 height 14
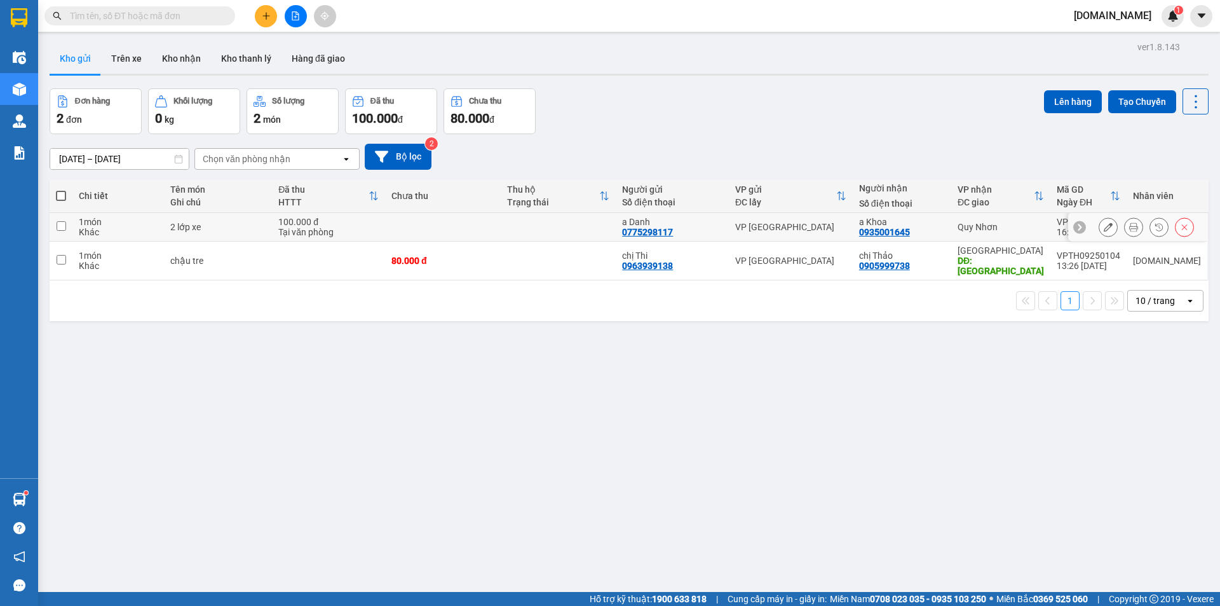
click at [58, 229] on input "checkbox" at bounding box center [62, 226] width 10 height 10
checkbox input "true"
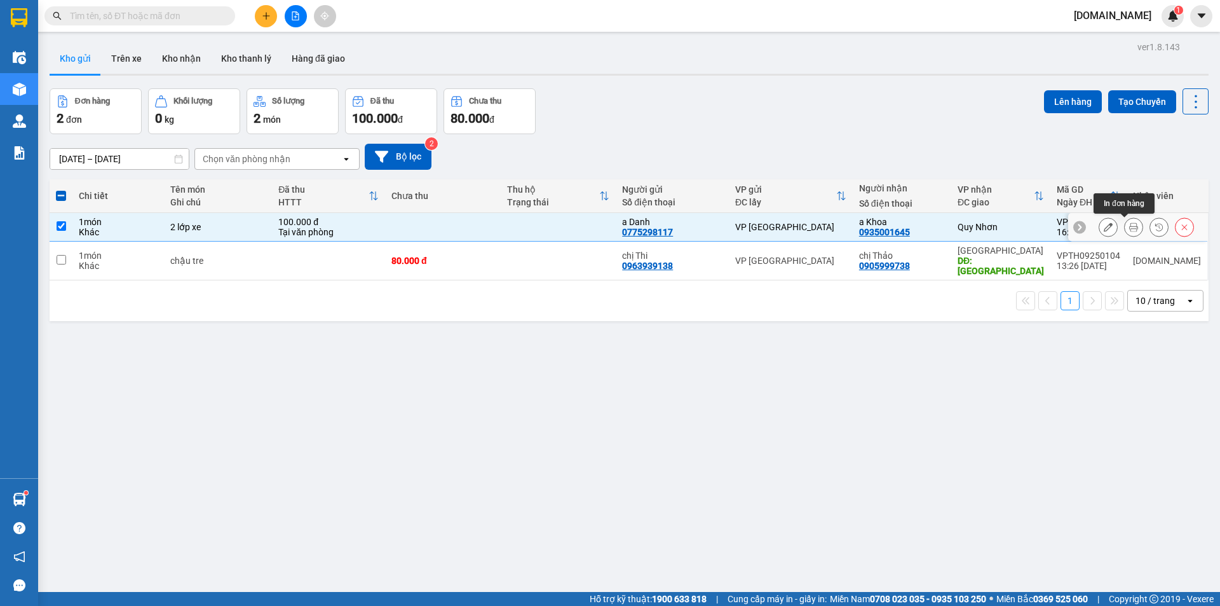
click at [1129, 226] on icon at bounding box center [1133, 226] width 9 height 9
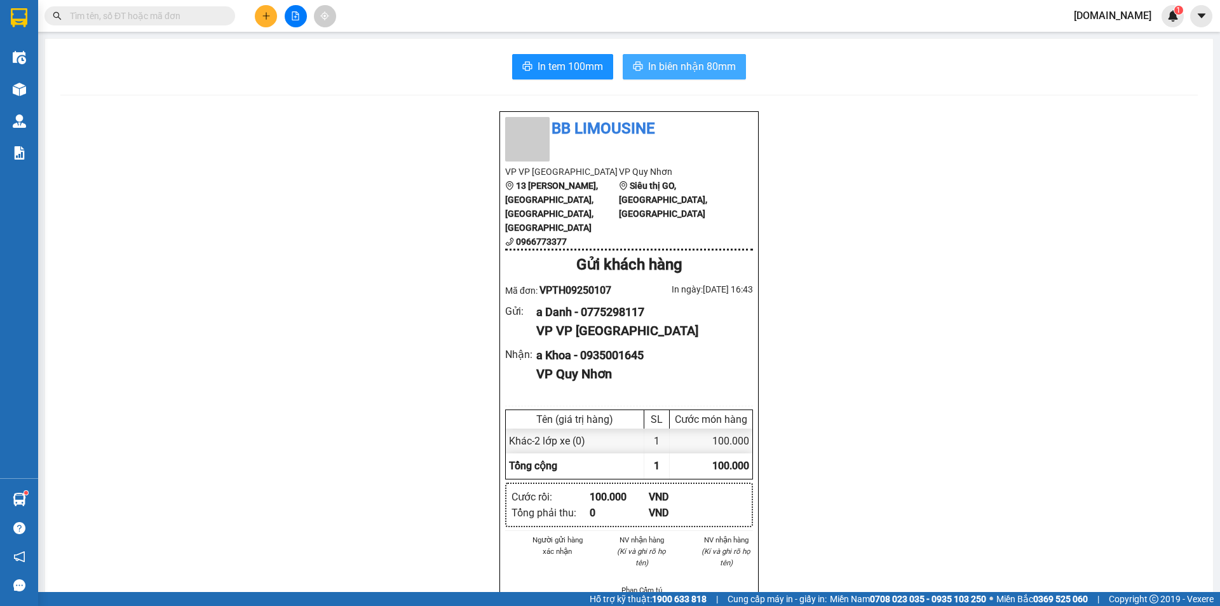
click at [690, 74] on span "In biên nhận 80mm" at bounding box center [692, 66] width 88 height 16
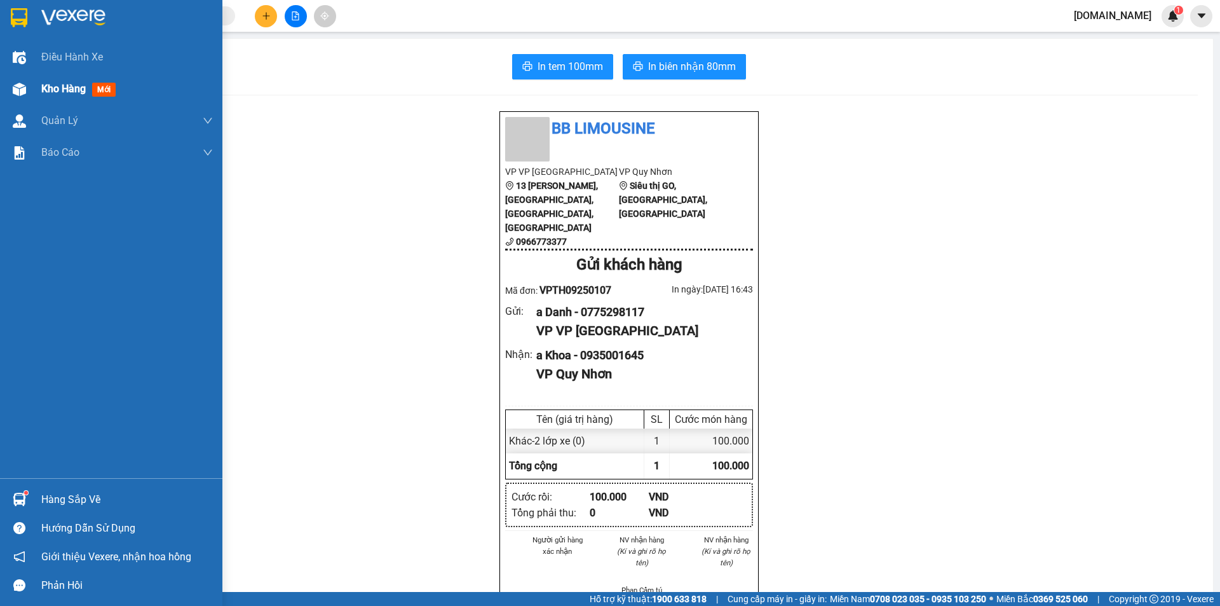
click at [29, 80] on div at bounding box center [19, 89] width 22 height 22
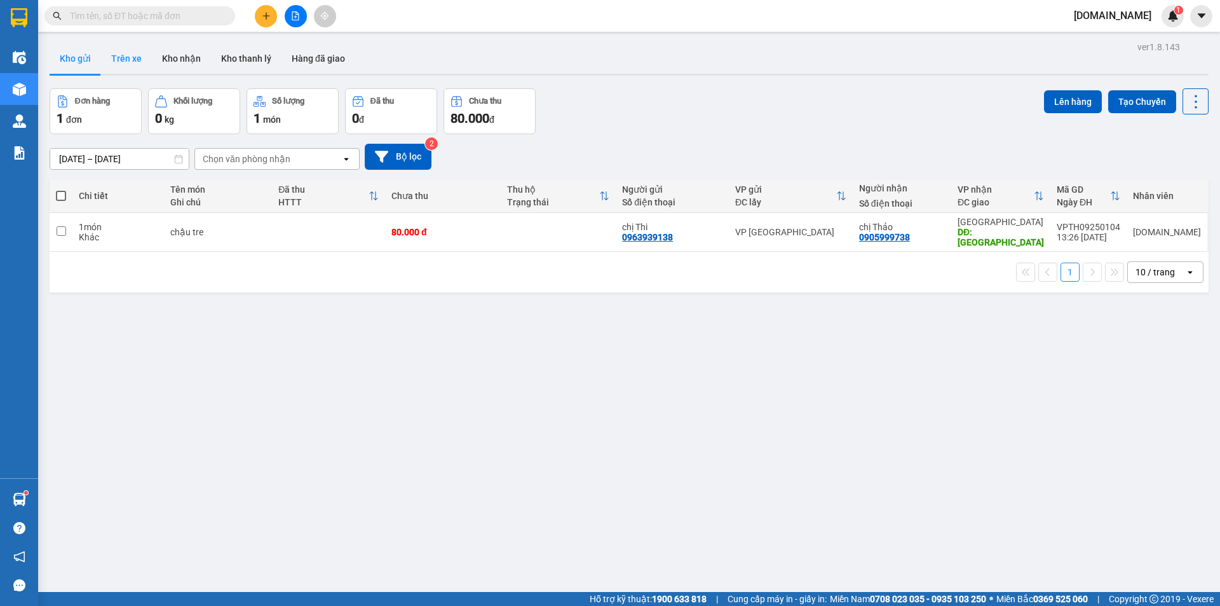
click at [118, 64] on button "Trên xe" at bounding box center [126, 58] width 51 height 31
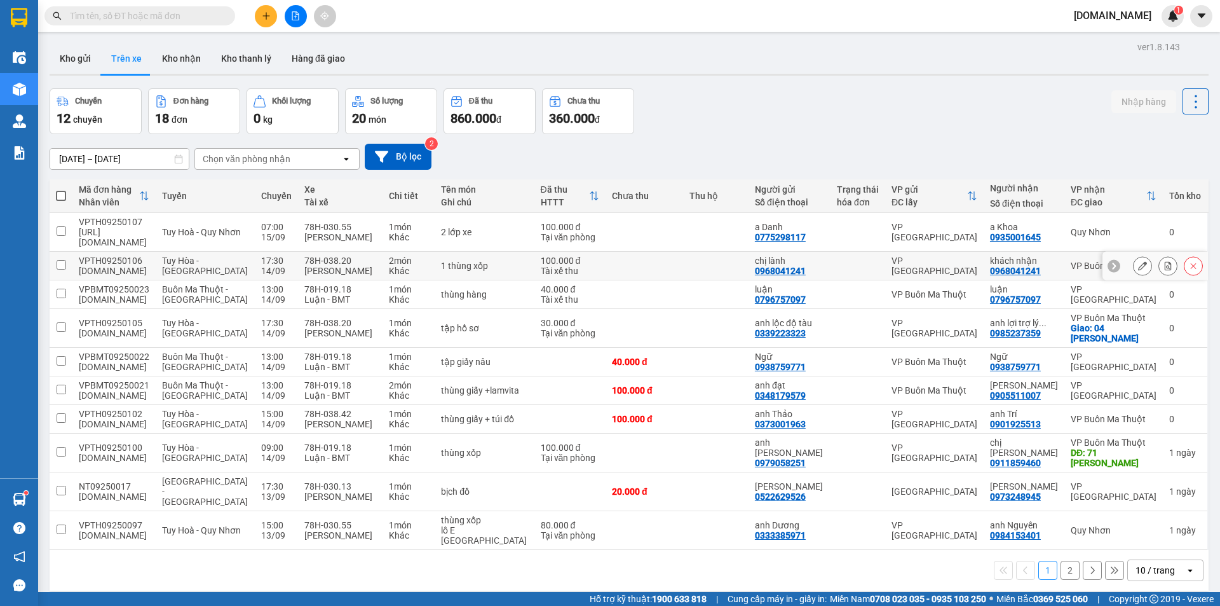
click at [1134, 255] on button at bounding box center [1143, 266] width 18 height 22
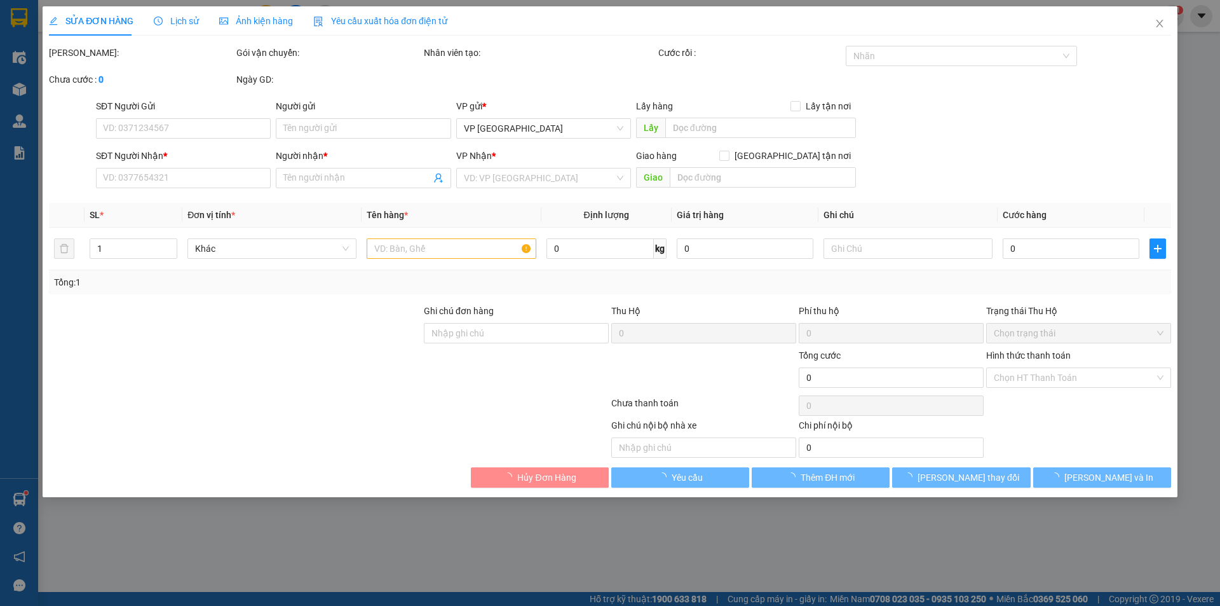
type input "0968041241"
type input "chị lành"
type input "0968041241"
type input "khách nhận"
type input "100.000"
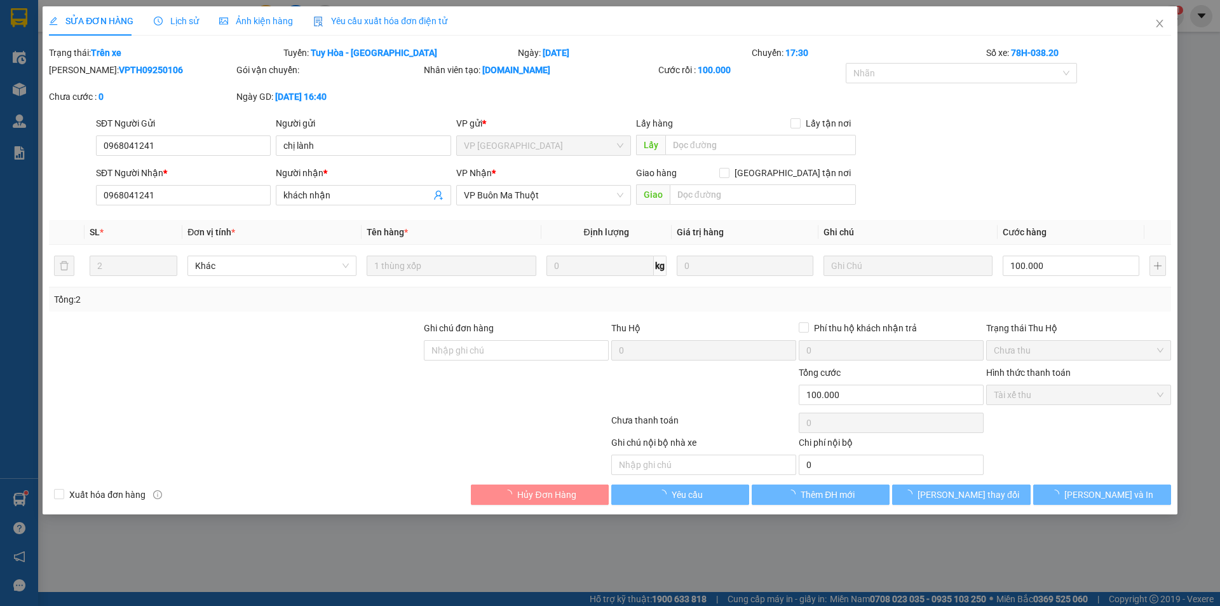
click at [1040, 374] on label "Hình thức thanh toán" at bounding box center [1028, 372] width 85 height 10
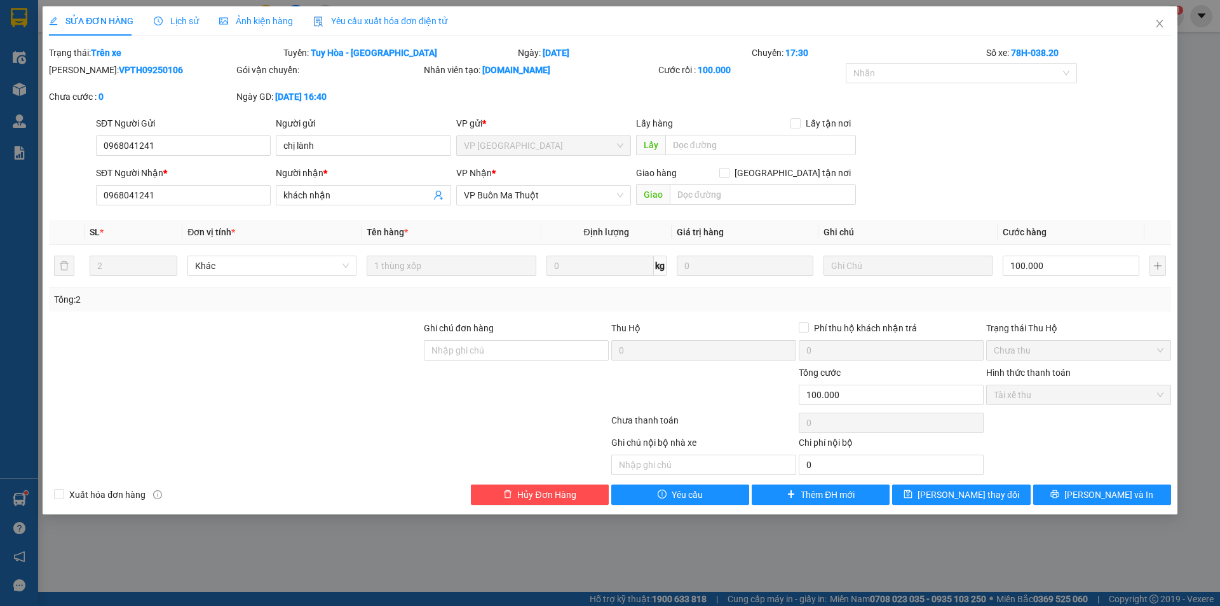
click at [1037, 390] on span "Tài xế thu" at bounding box center [1079, 394] width 170 height 19
click at [1036, 405] on div "Hình thức thanh toán Tài xế thu" at bounding box center [1078, 387] width 185 height 44
click at [1167, 22] on span "Close" at bounding box center [1160, 24] width 36 height 36
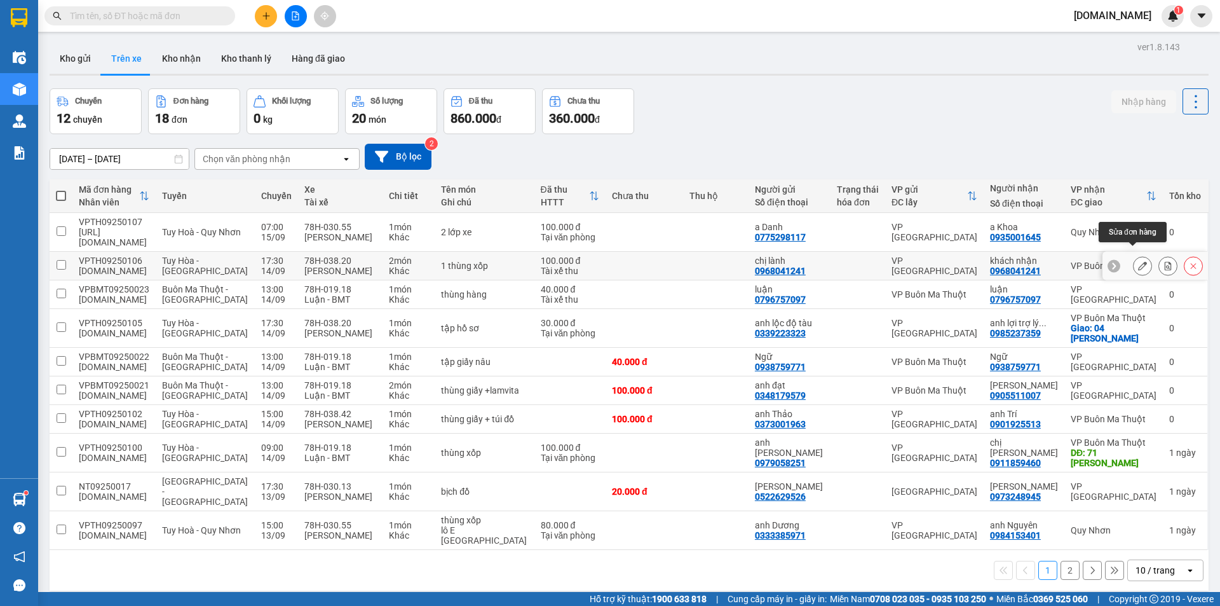
click at [1138, 261] on icon at bounding box center [1142, 265] width 9 height 9
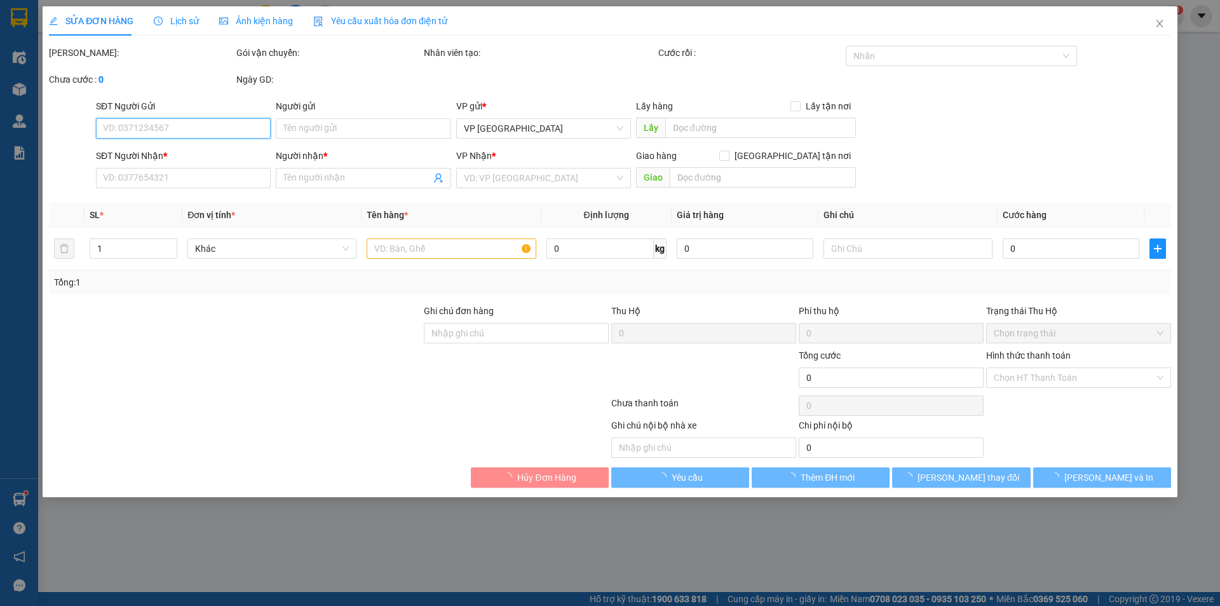
type input "0968041241"
type input "chị lành"
type input "0968041241"
type input "khách nhận"
type input "100.000"
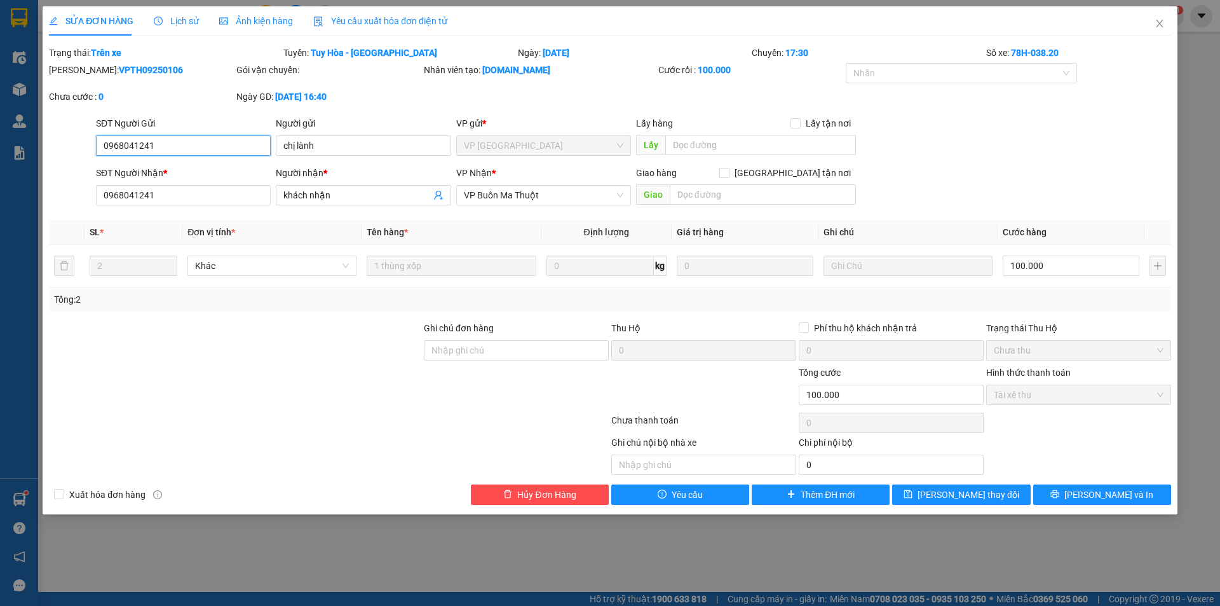
click at [1126, 397] on span "Tài xế thu" at bounding box center [1079, 394] width 170 height 19
click at [1027, 353] on span "Chưa thu" at bounding box center [1079, 350] width 170 height 19
click at [1168, 24] on span "Close" at bounding box center [1160, 24] width 36 height 36
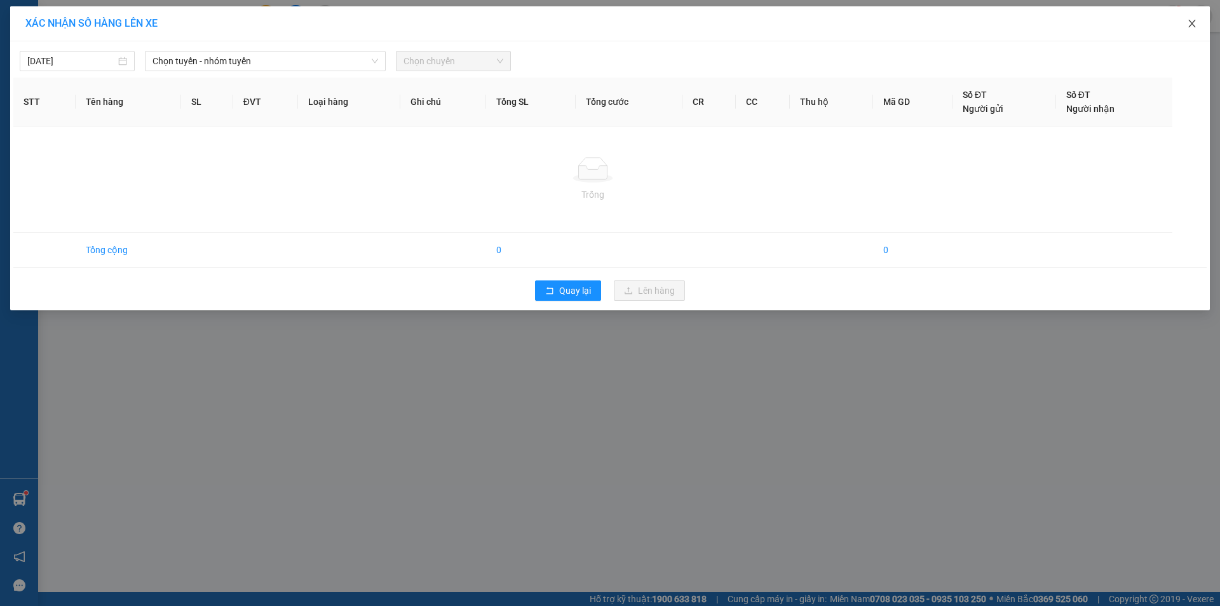
click at [1195, 27] on icon "close" at bounding box center [1191, 24] width 7 height 8
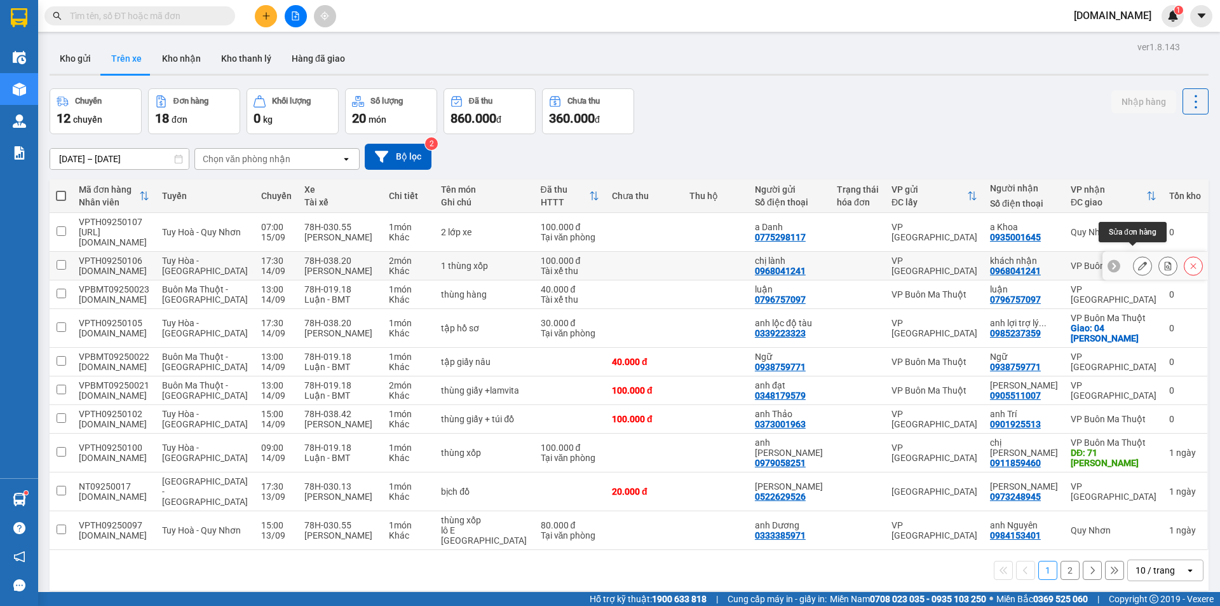
click at [1138, 261] on icon at bounding box center [1142, 265] width 9 height 9
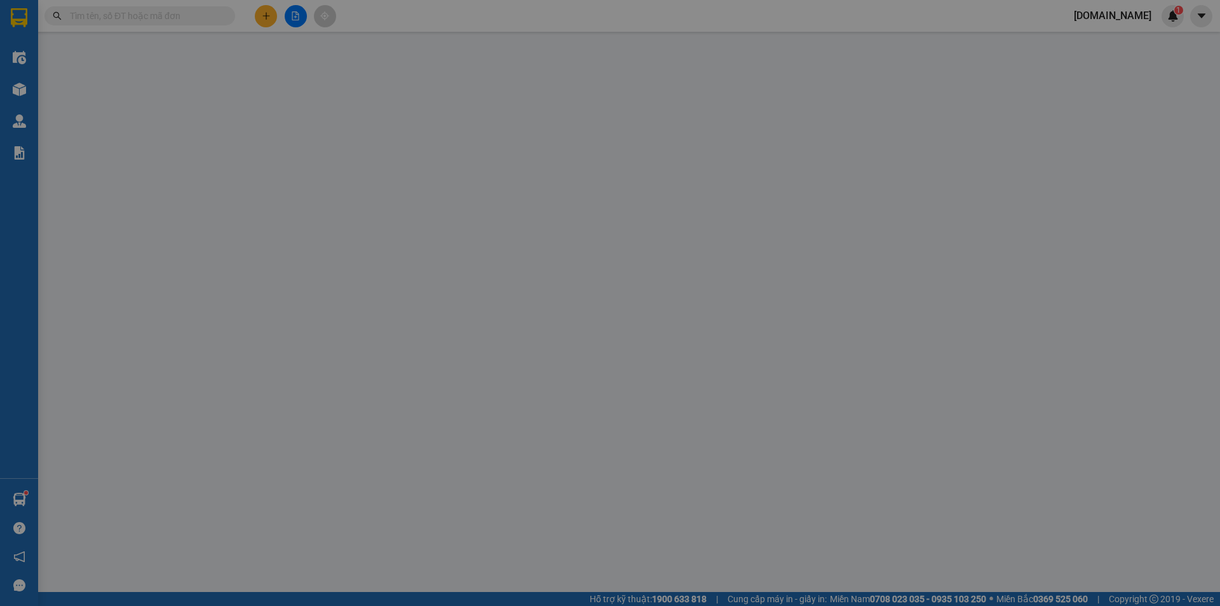
type input "0968041241"
type input "chị lành"
type input "0968041241"
type input "khách nhận"
type input "100.000"
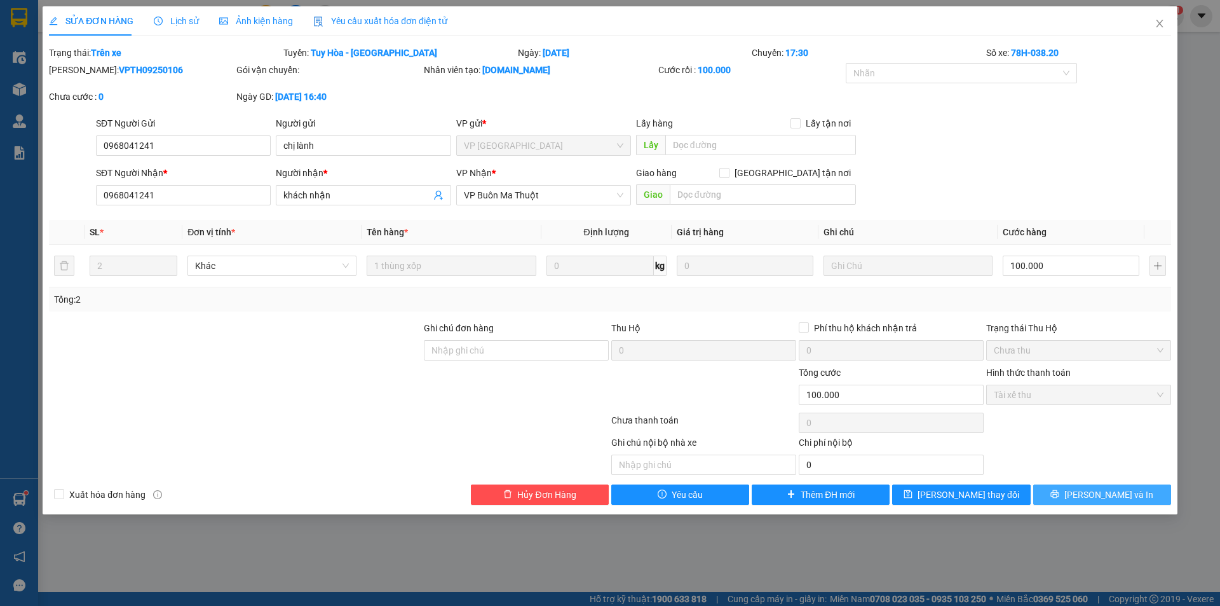
click at [1062, 485] on button "[PERSON_NAME] và In" at bounding box center [1102, 494] width 138 height 20
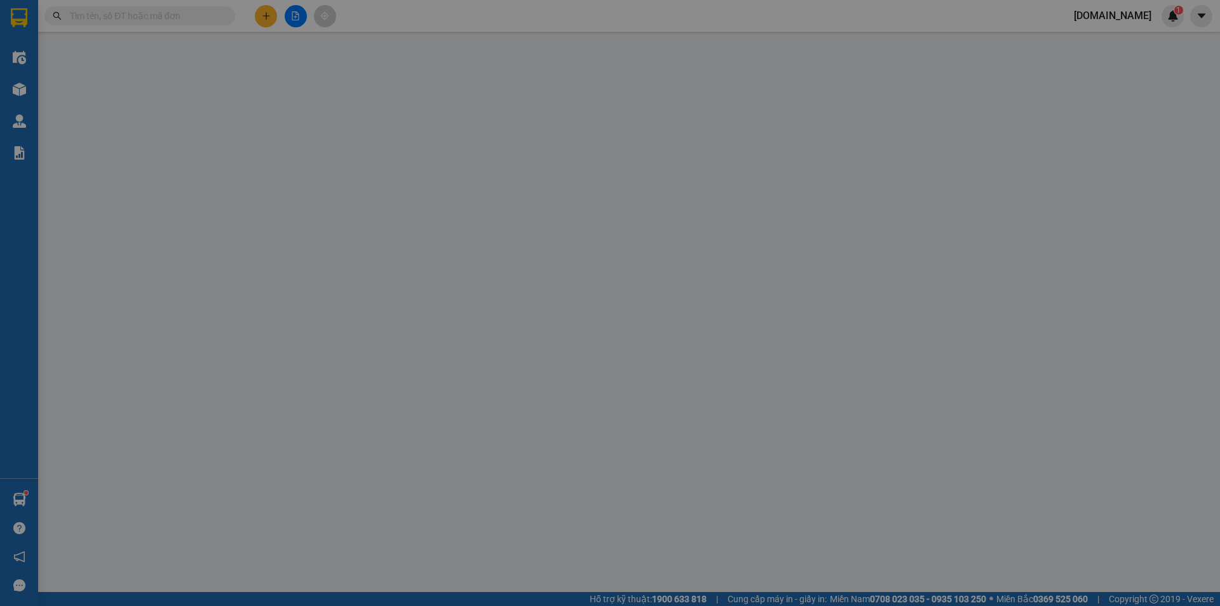
type input "0968041241"
type input "chị lành"
type input "0968041241"
type input "khách nhận"
type input "100.000"
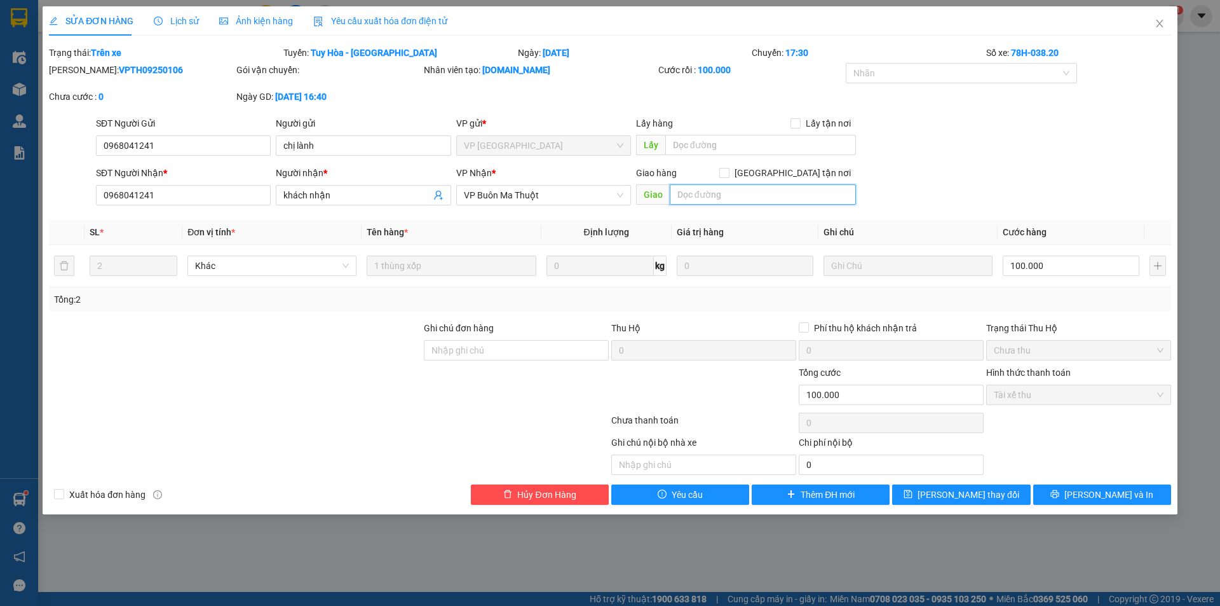
click at [733, 196] on input "text" at bounding box center [763, 194] width 186 height 20
type input "krông năng"
click at [1100, 500] on span "[PERSON_NAME] và In" at bounding box center [1109, 494] width 89 height 14
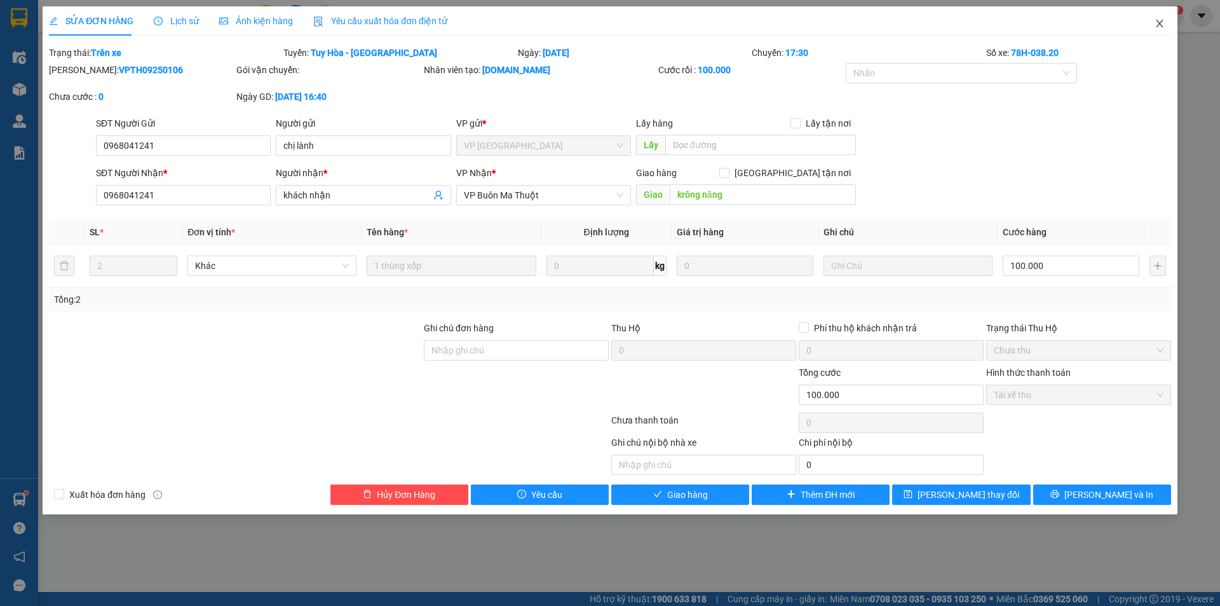
click at [1158, 25] on icon "close" at bounding box center [1160, 23] width 10 height 10
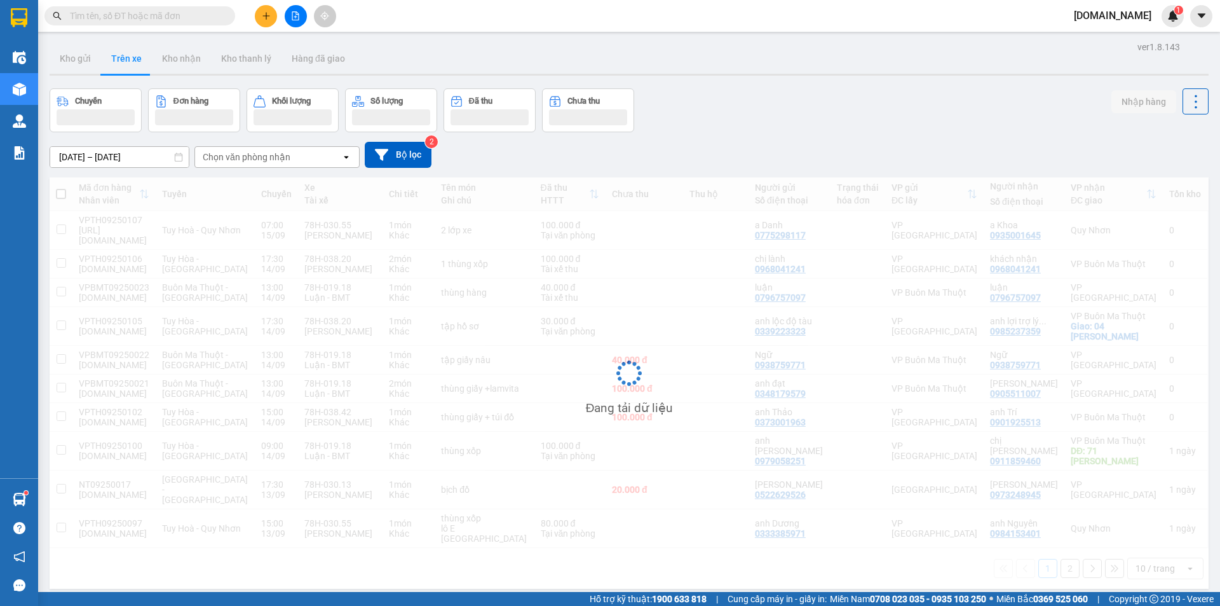
click at [1161, 17] on span "[DOMAIN_NAME]" at bounding box center [1113, 16] width 98 height 16
